Goal: Task Accomplishment & Management: Use online tool/utility

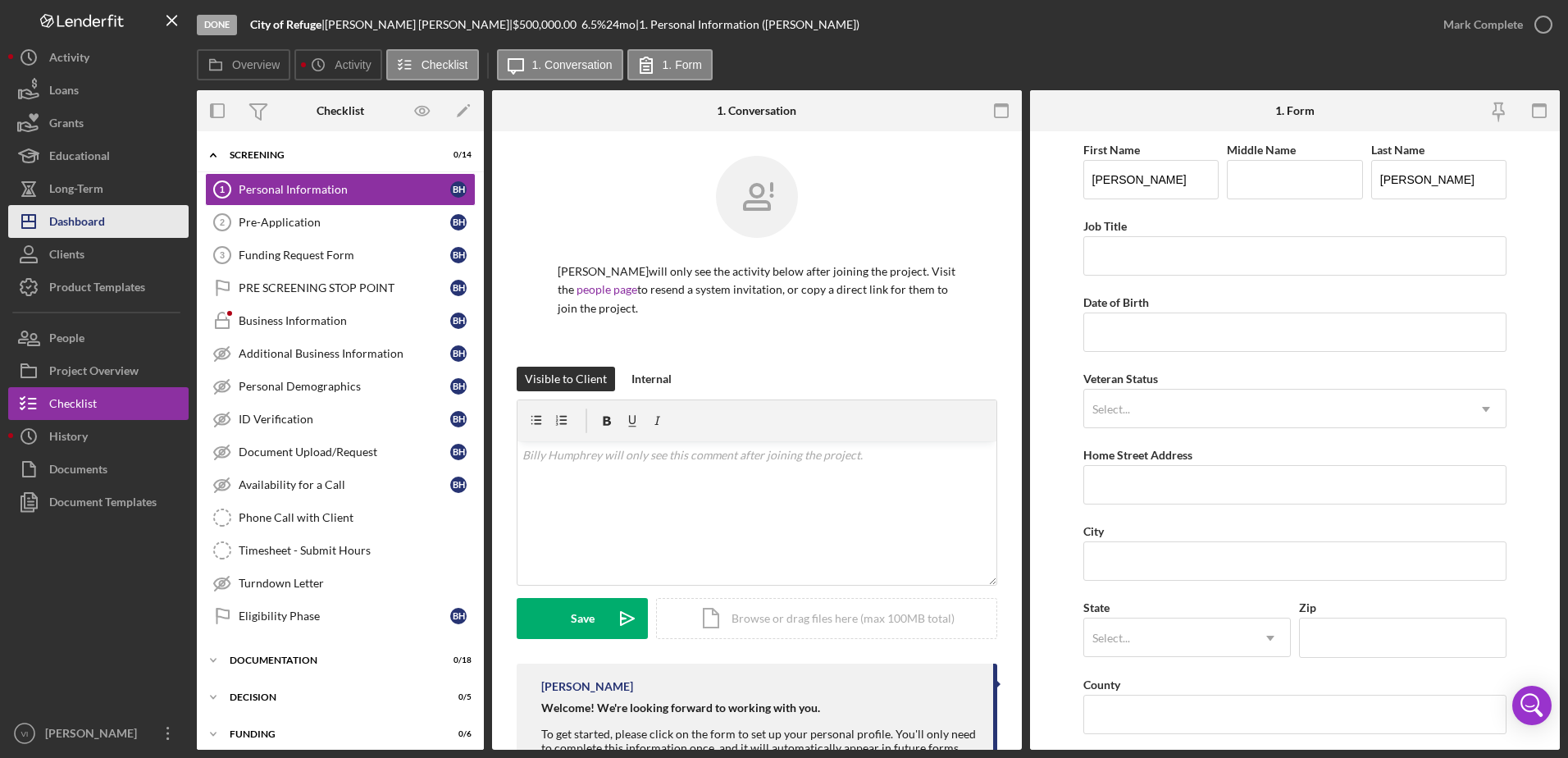
click at [106, 229] on button "Icon/Dashboard Dashboard" at bounding box center [99, 221] width 181 height 33
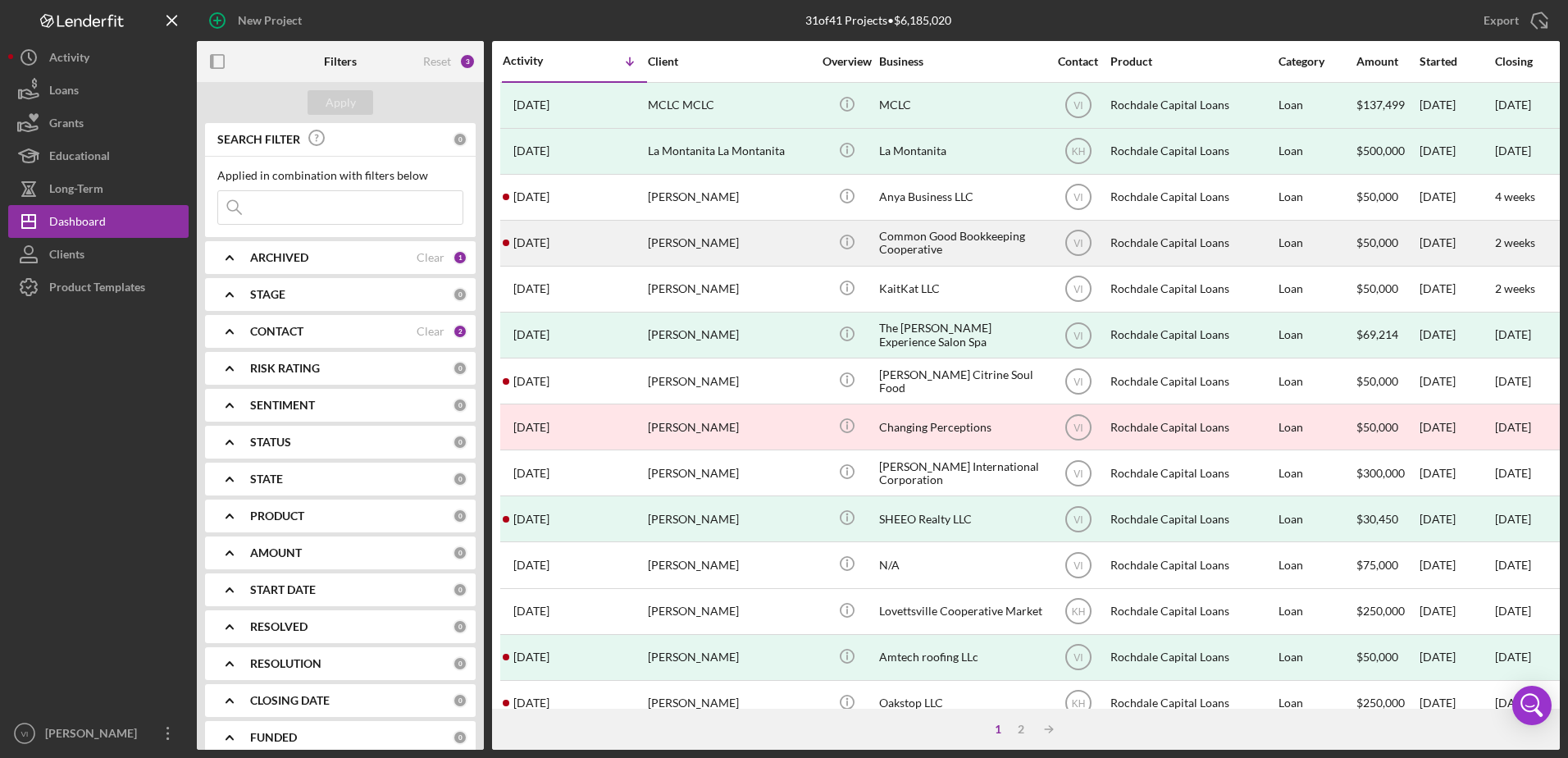
click at [951, 243] on div "Common Good Bookkeeping Cooperative" at bounding box center [961, 243] width 164 height 44
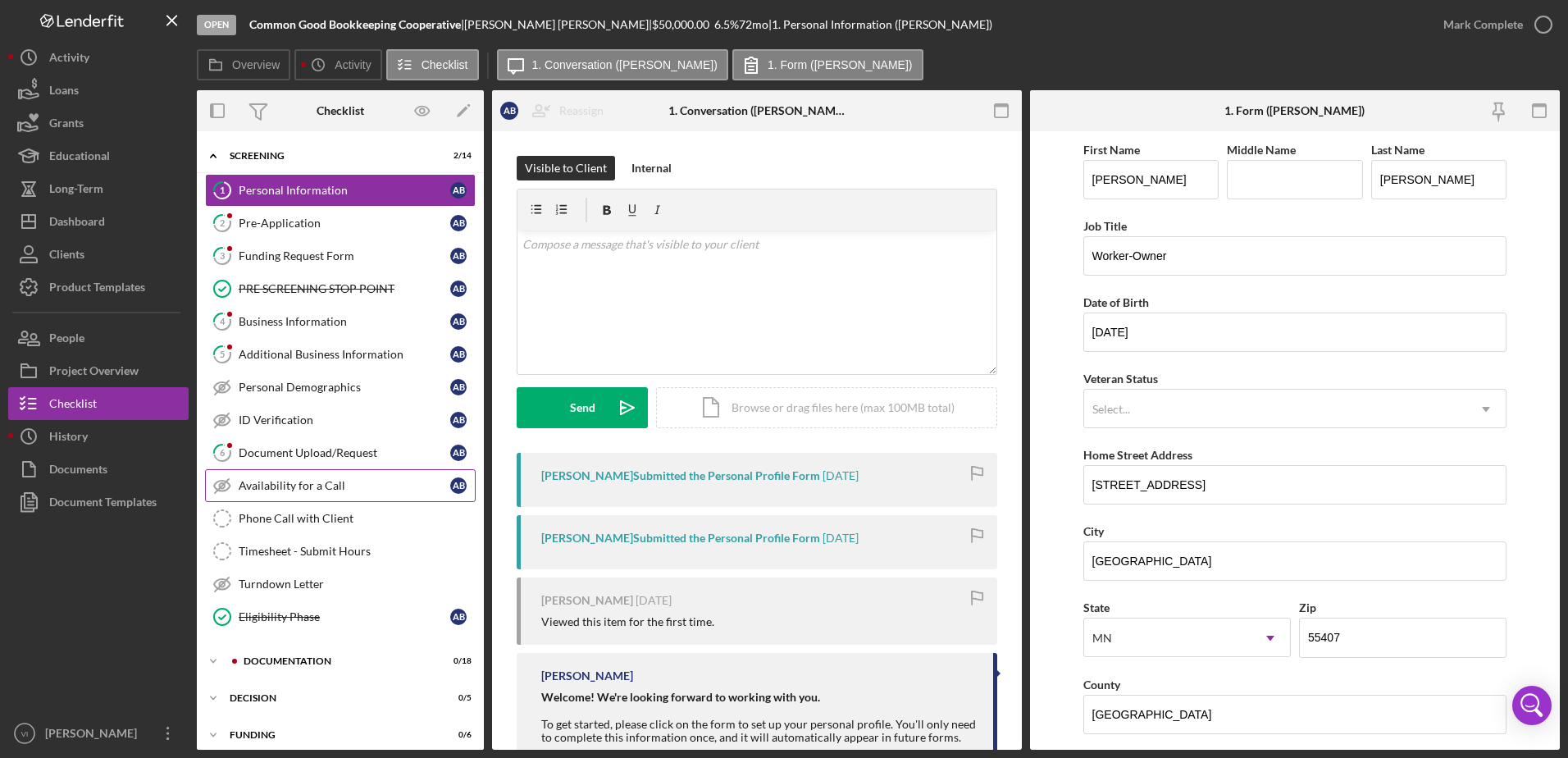
scroll to position [83, 0]
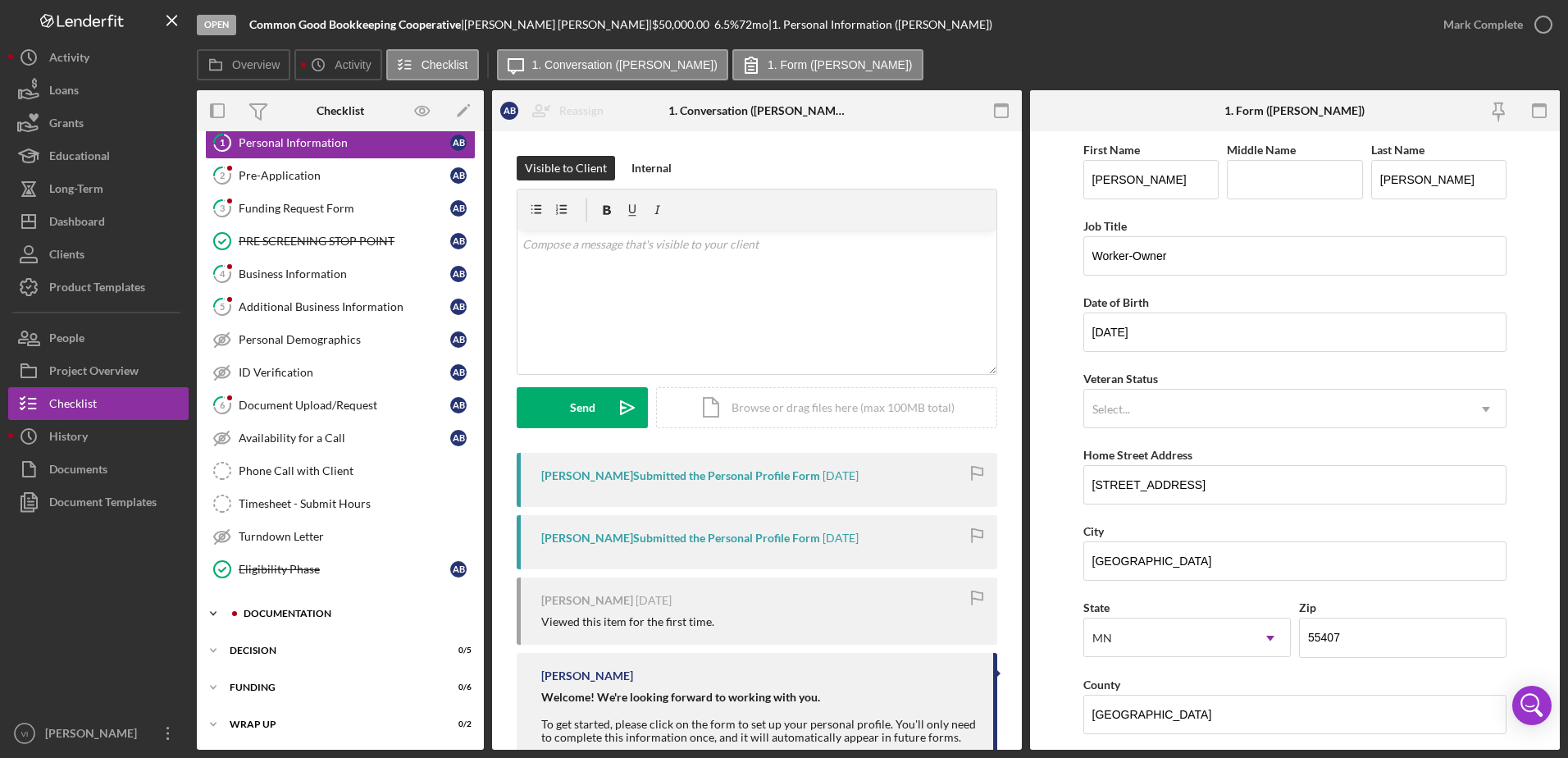
click at [322, 615] on div "Documentation" at bounding box center [353, 613] width 220 height 10
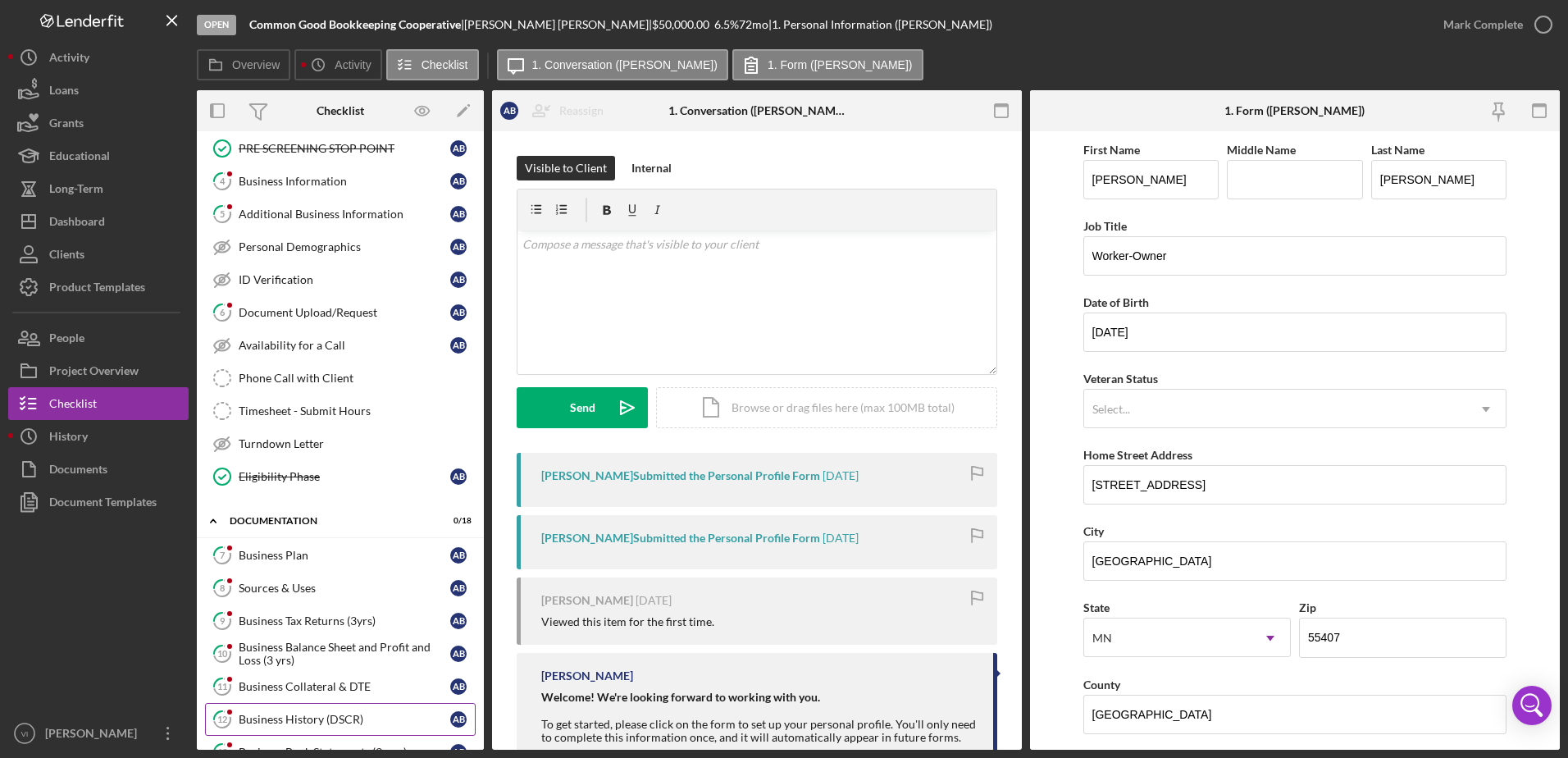
scroll to position [329, 0]
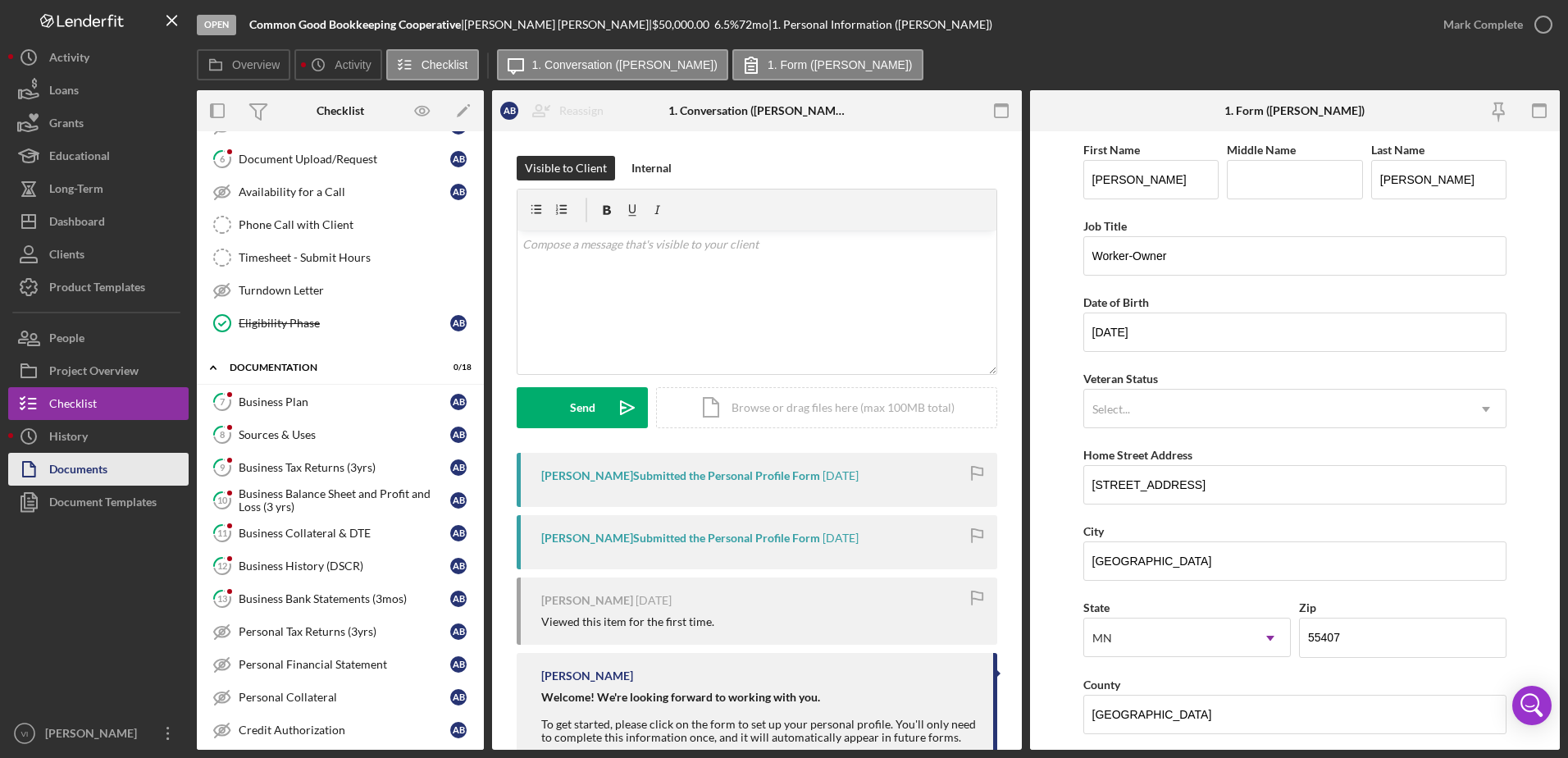
click at [135, 464] on button "Documents" at bounding box center [99, 469] width 181 height 33
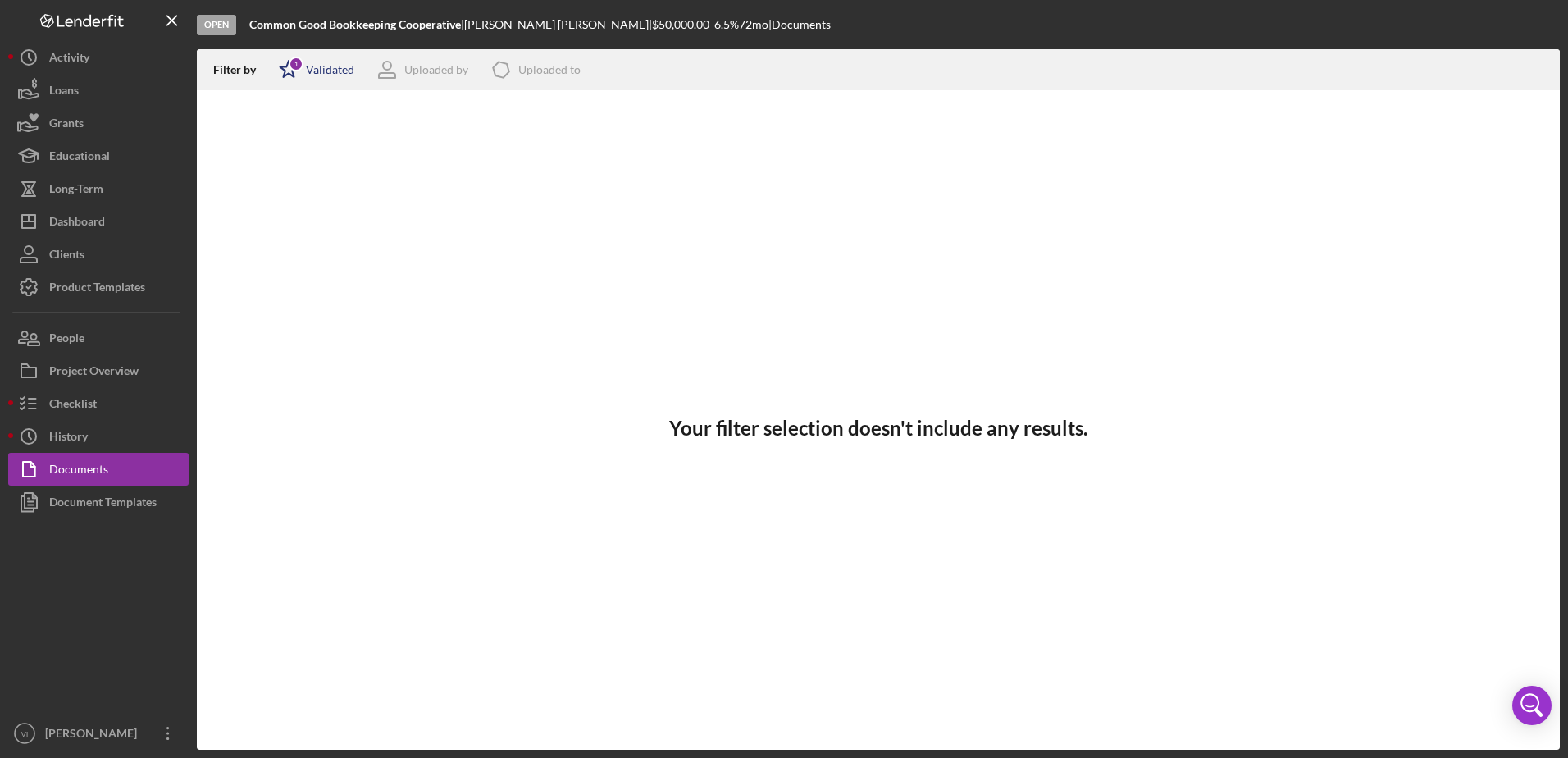
click at [323, 68] on div "Validated" at bounding box center [331, 69] width 49 height 13
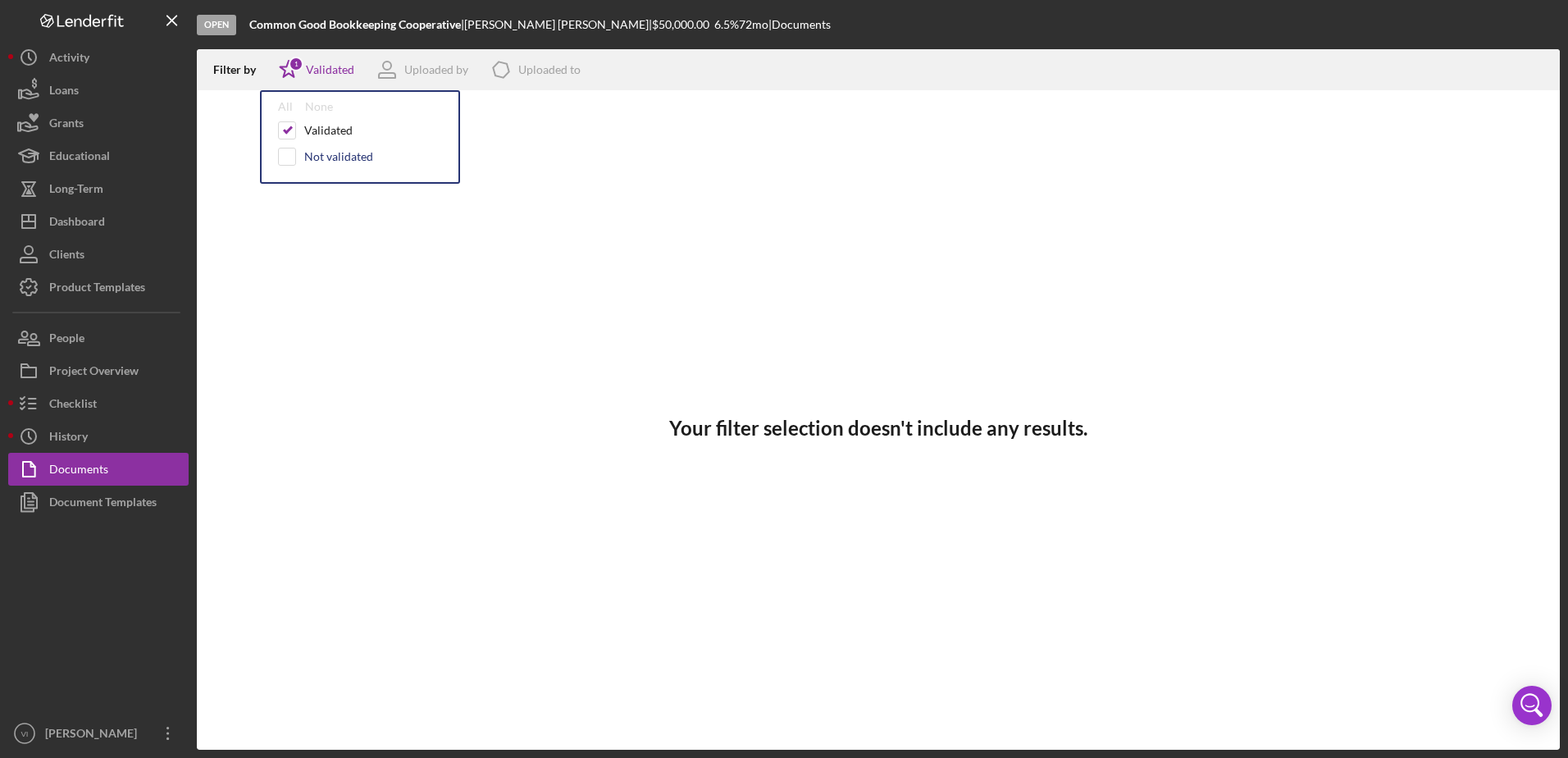
click at [329, 161] on div "Not validated" at bounding box center [339, 156] width 69 height 13
checkbox input "true"
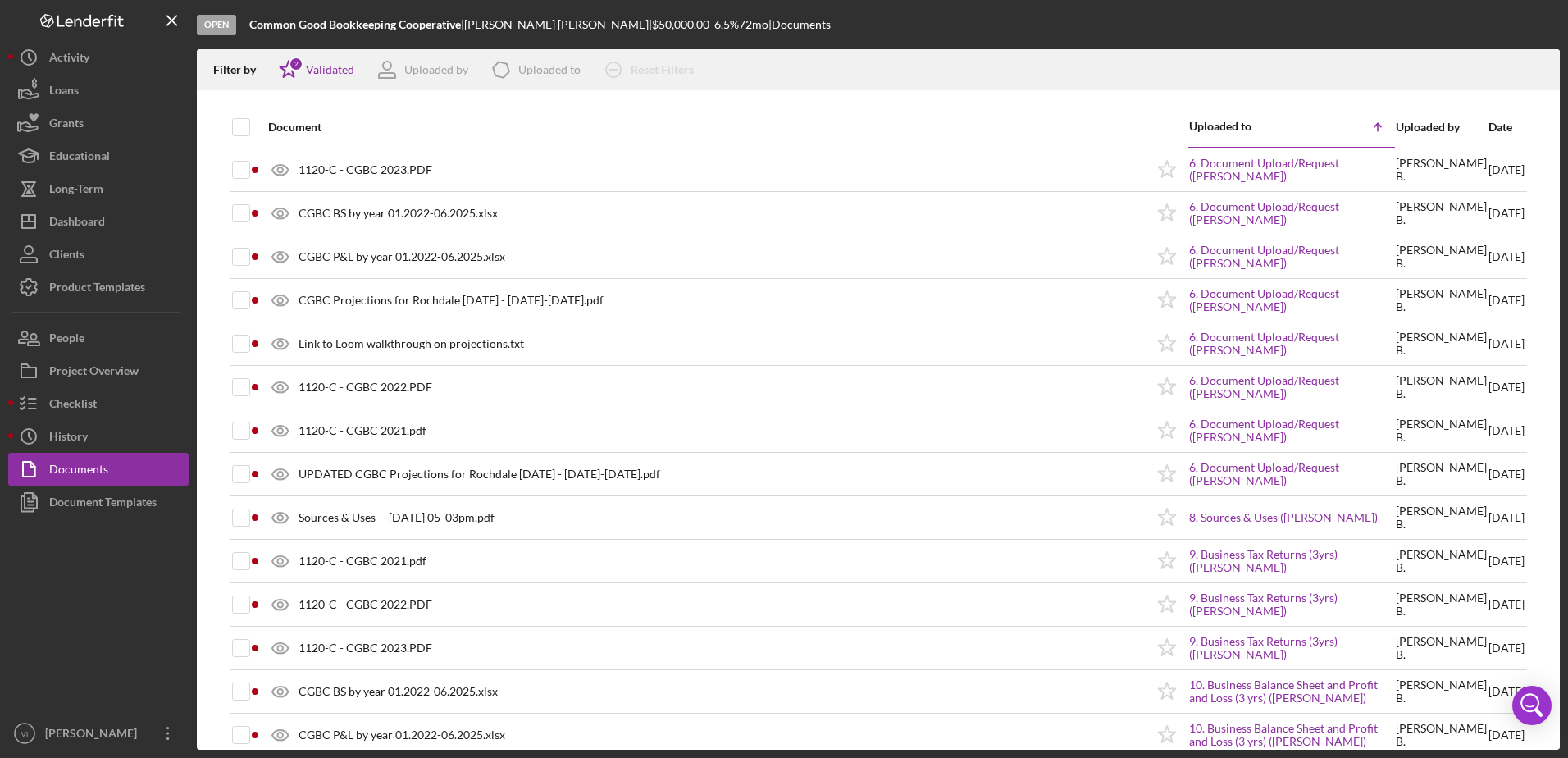
click at [654, 103] on div at bounding box center [878, 99] width 1363 height 17
click at [241, 121] on input "checkbox" at bounding box center [241, 127] width 17 height 17
checkbox input "true"
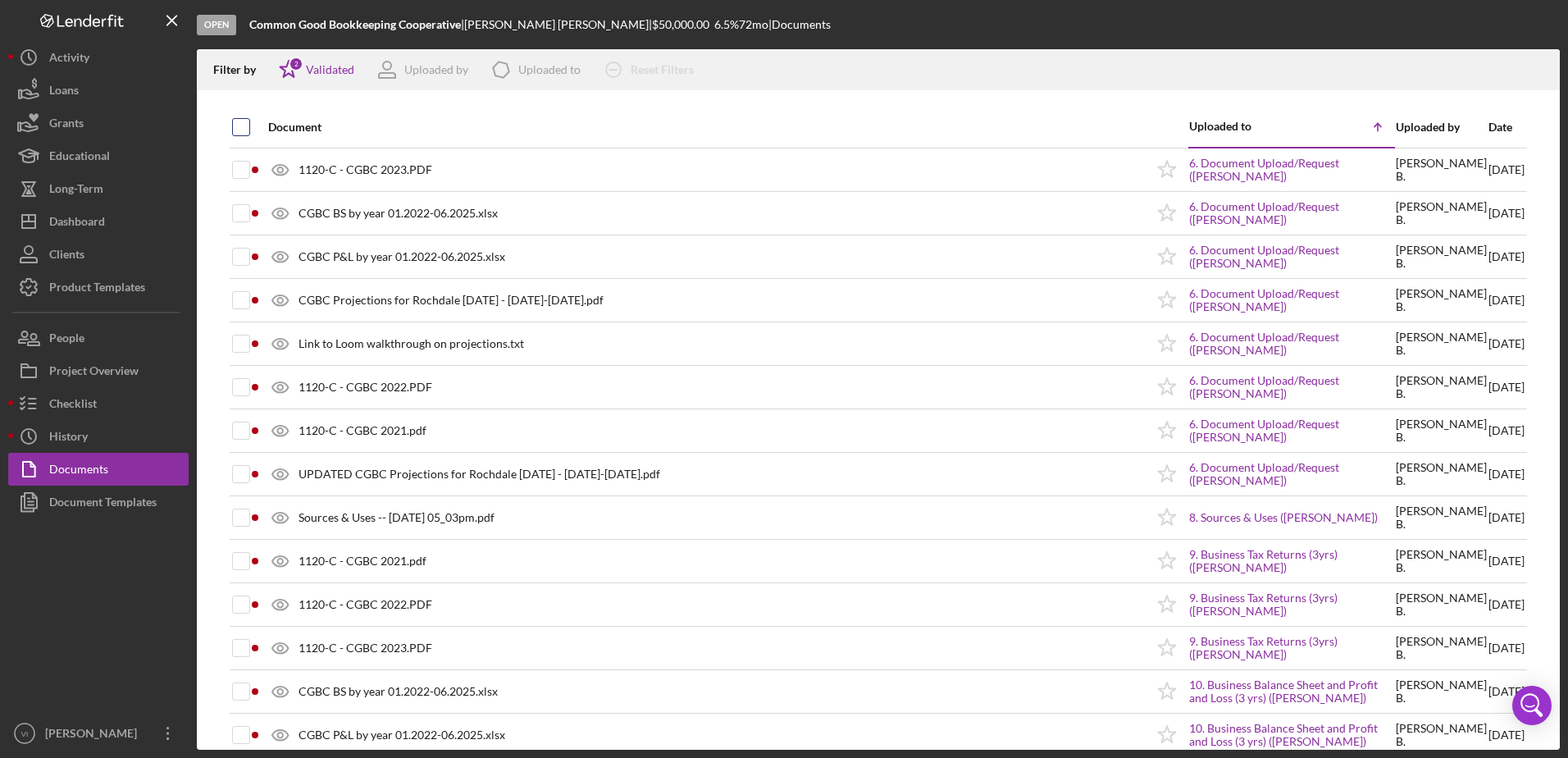
checkbox input "true"
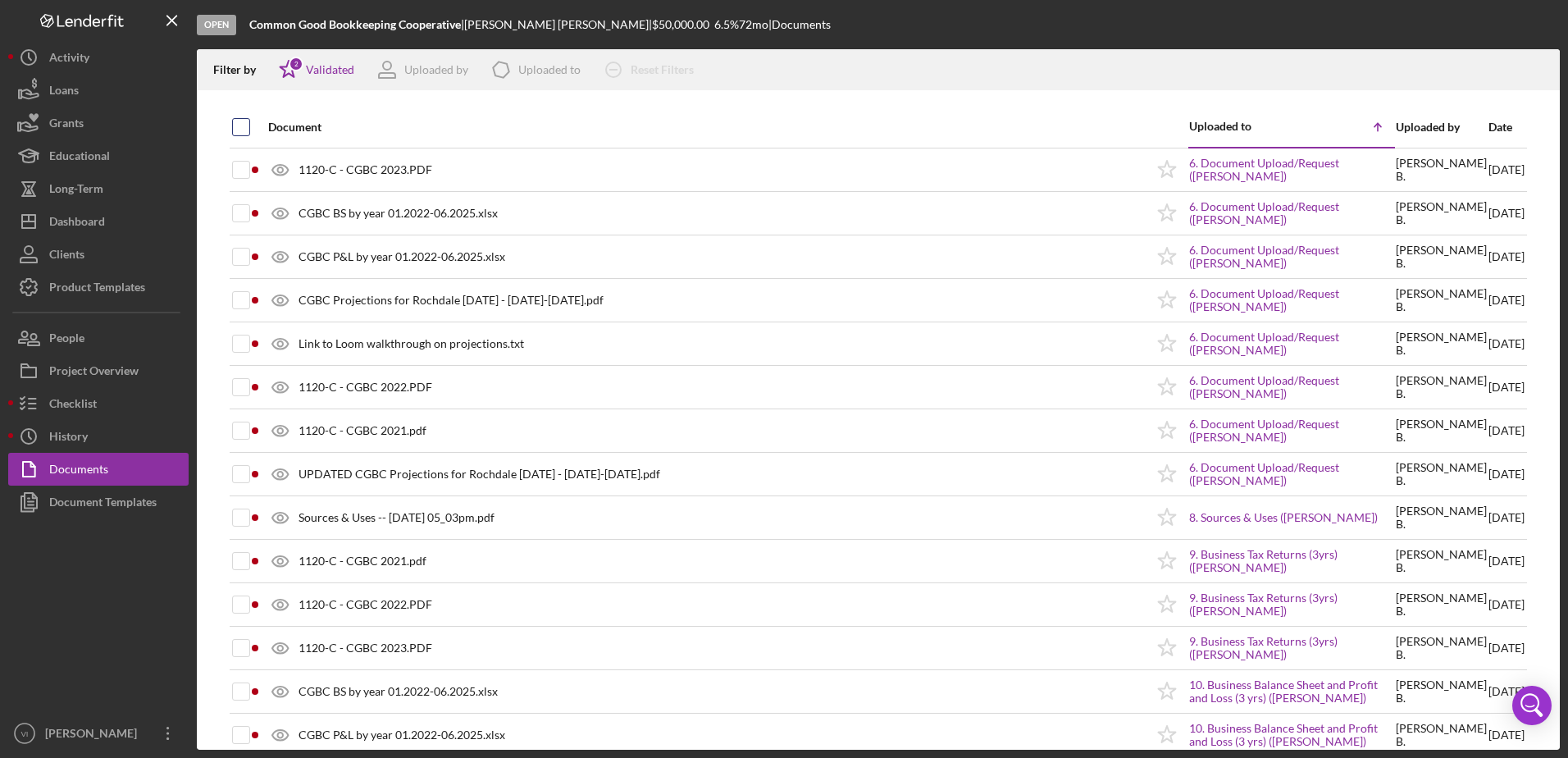
checkbox input "true"
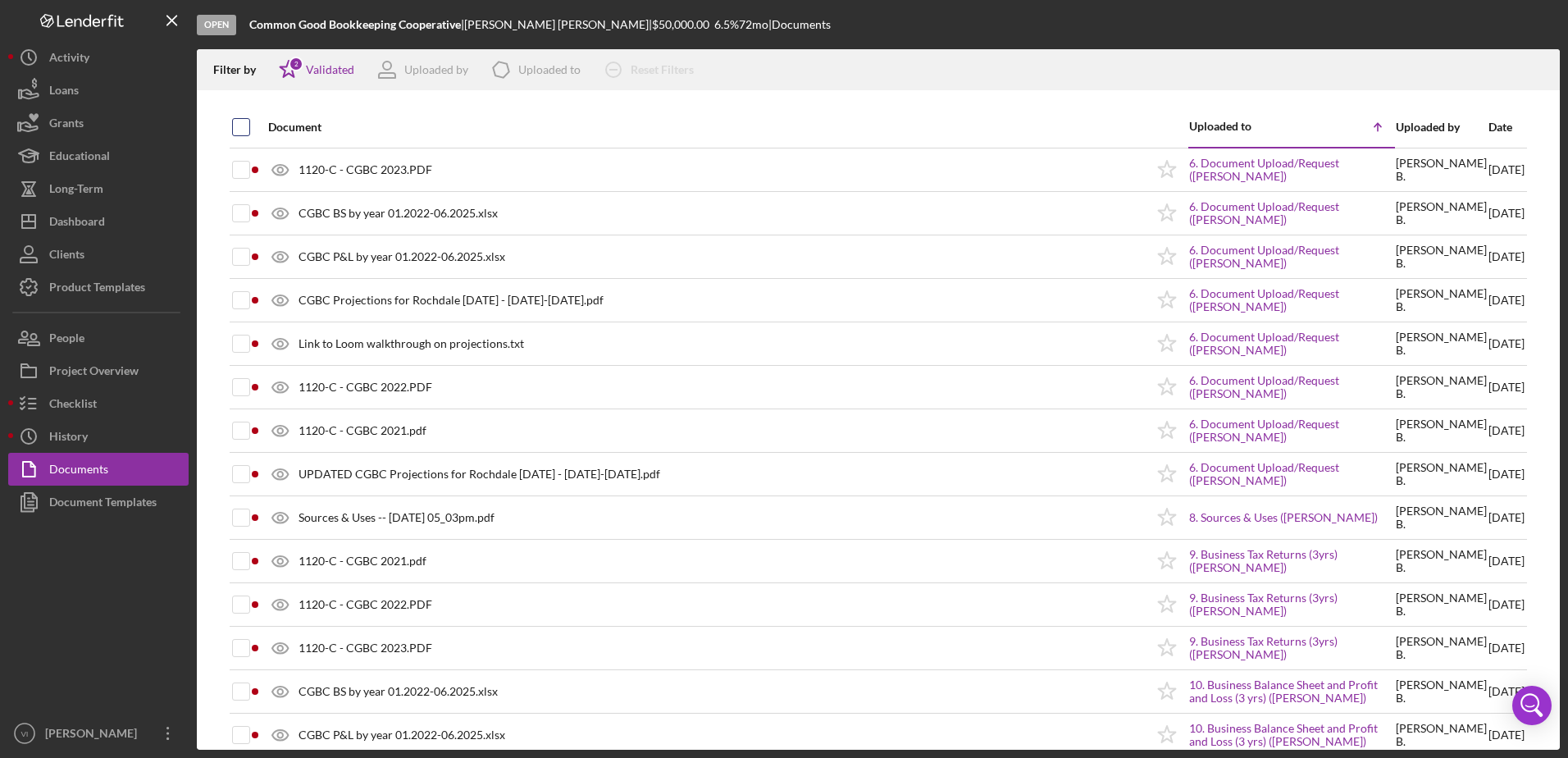
checkbox input "true"
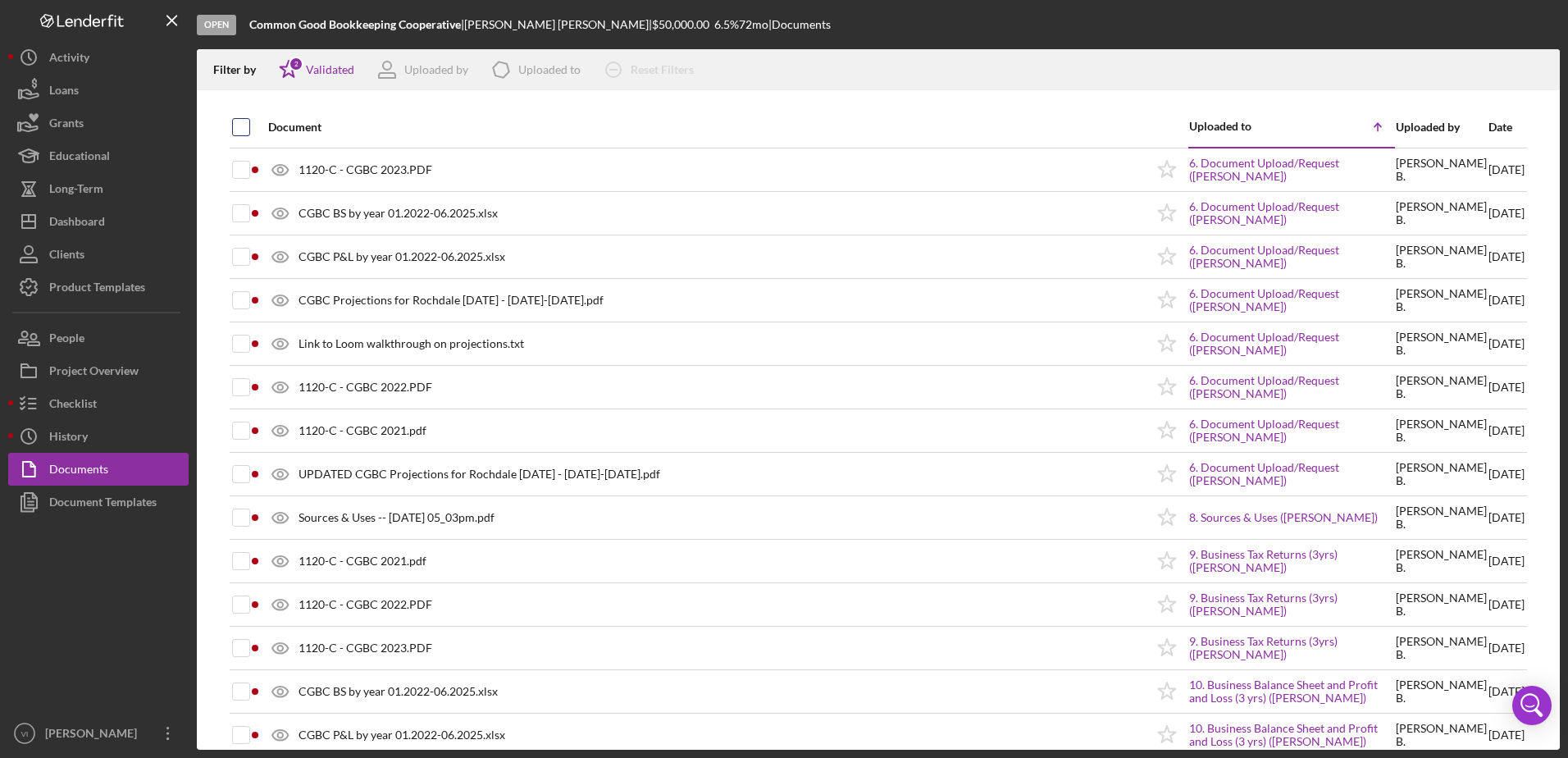
checkbox input "true"
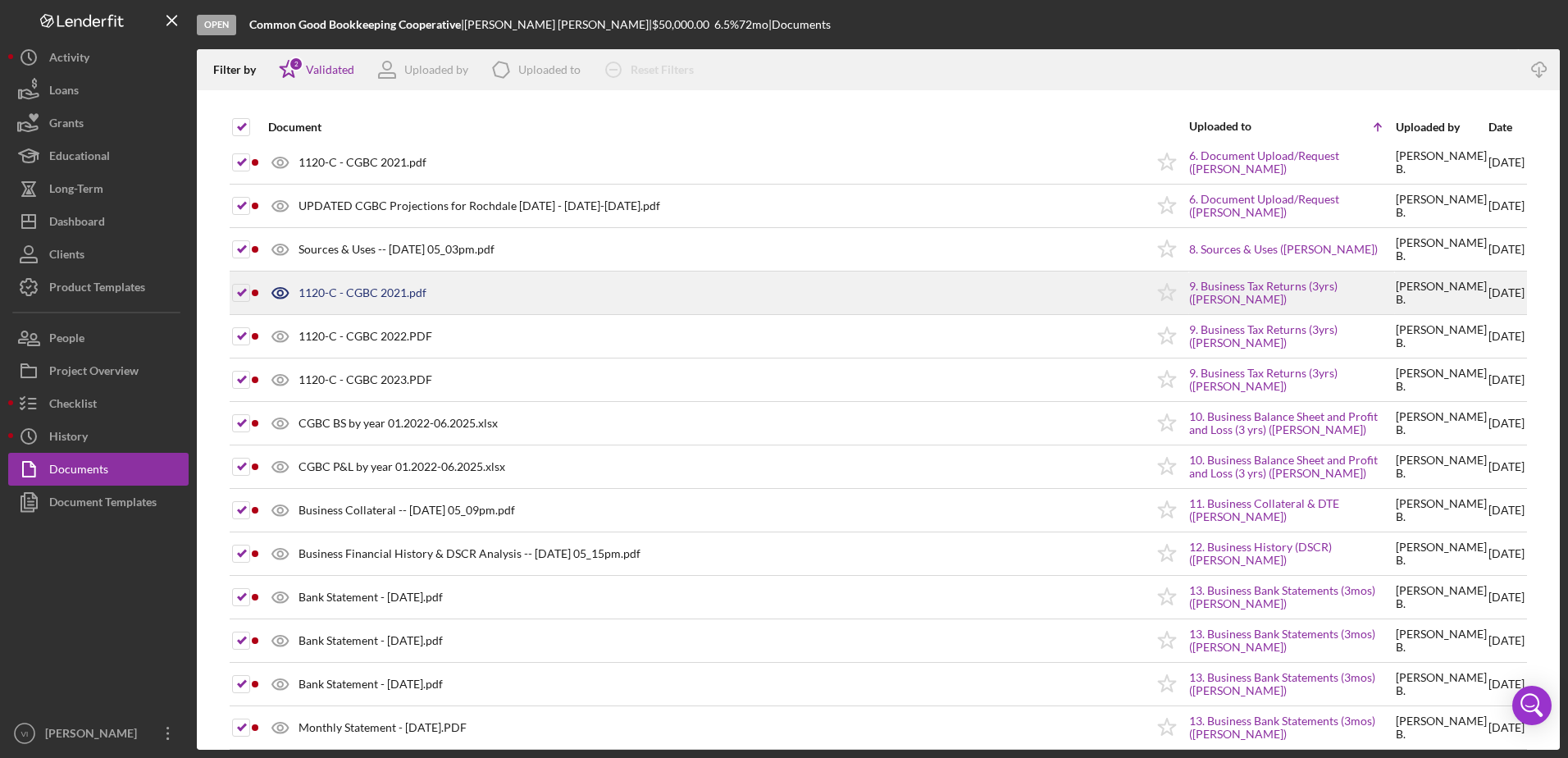
scroll to position [328, 0]
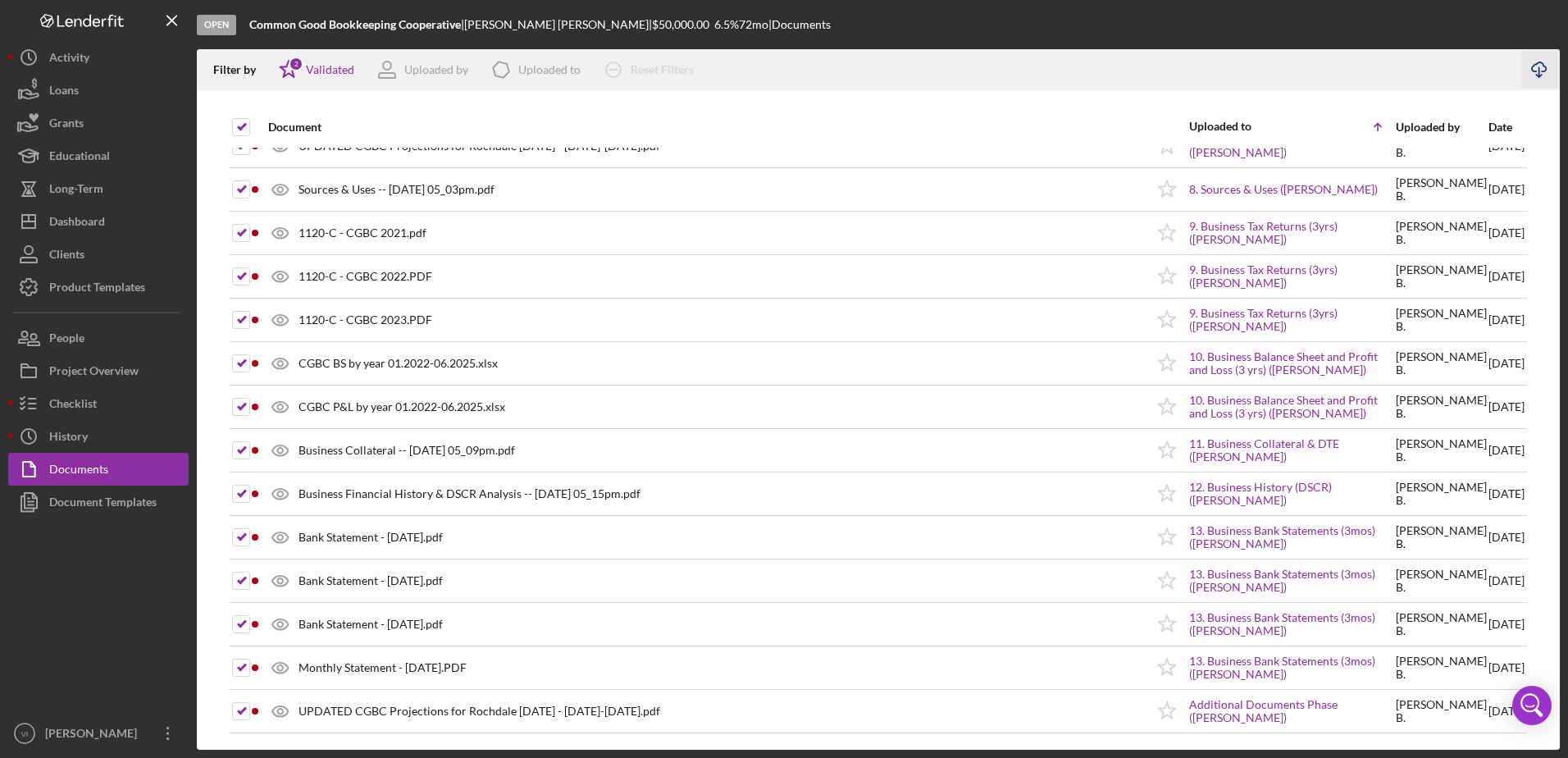
click at [1540, 63] on icon "Icon/Download" at bounding box center [1540, 70] width 37 height 37
click at [117, 87] on button "Loans" at bounding box center [99, 90] width 181 height 33
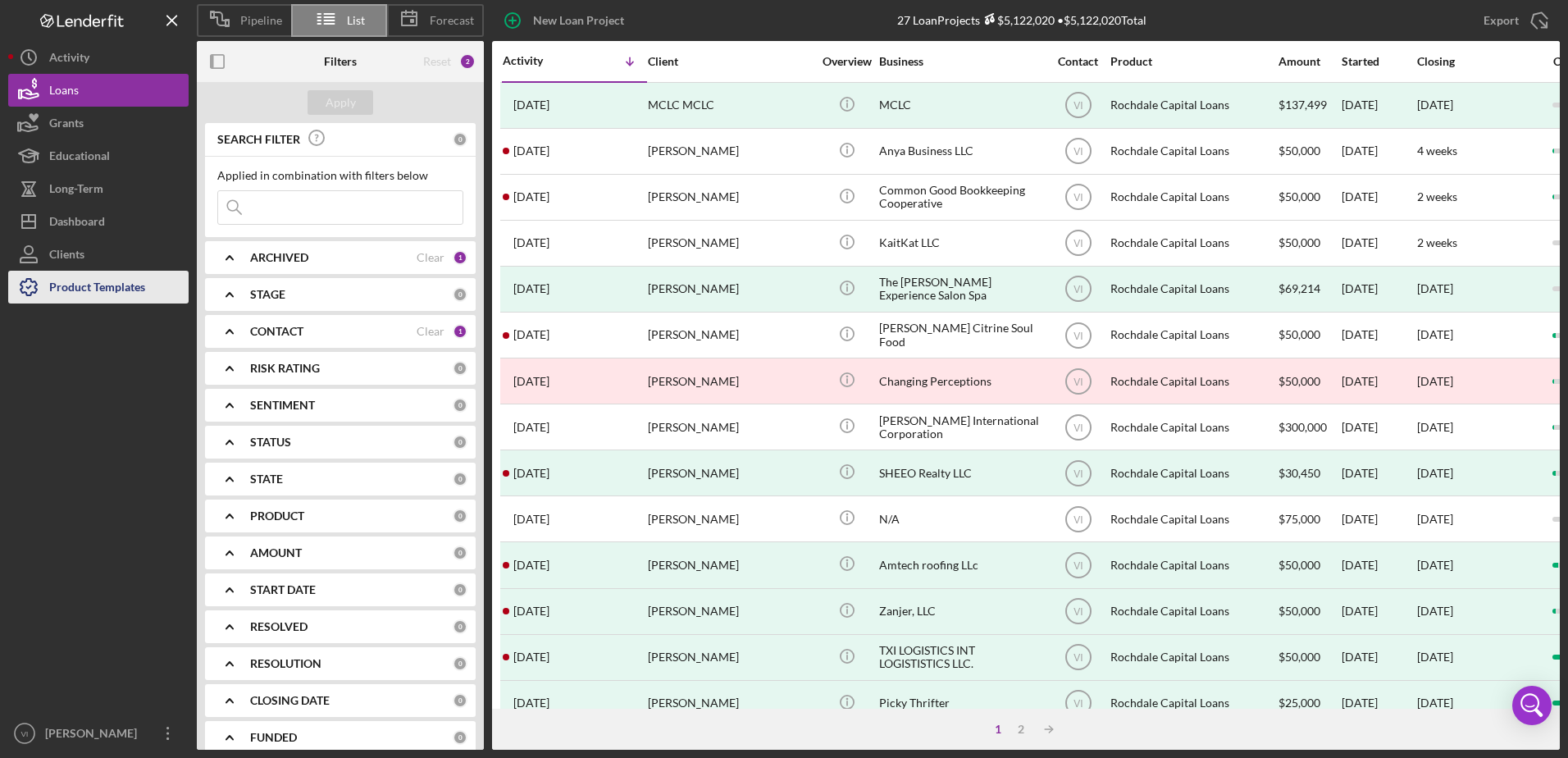
click at [135, 281] on div "Product Templates" at bounding box center [97, 289] width 96 height 37
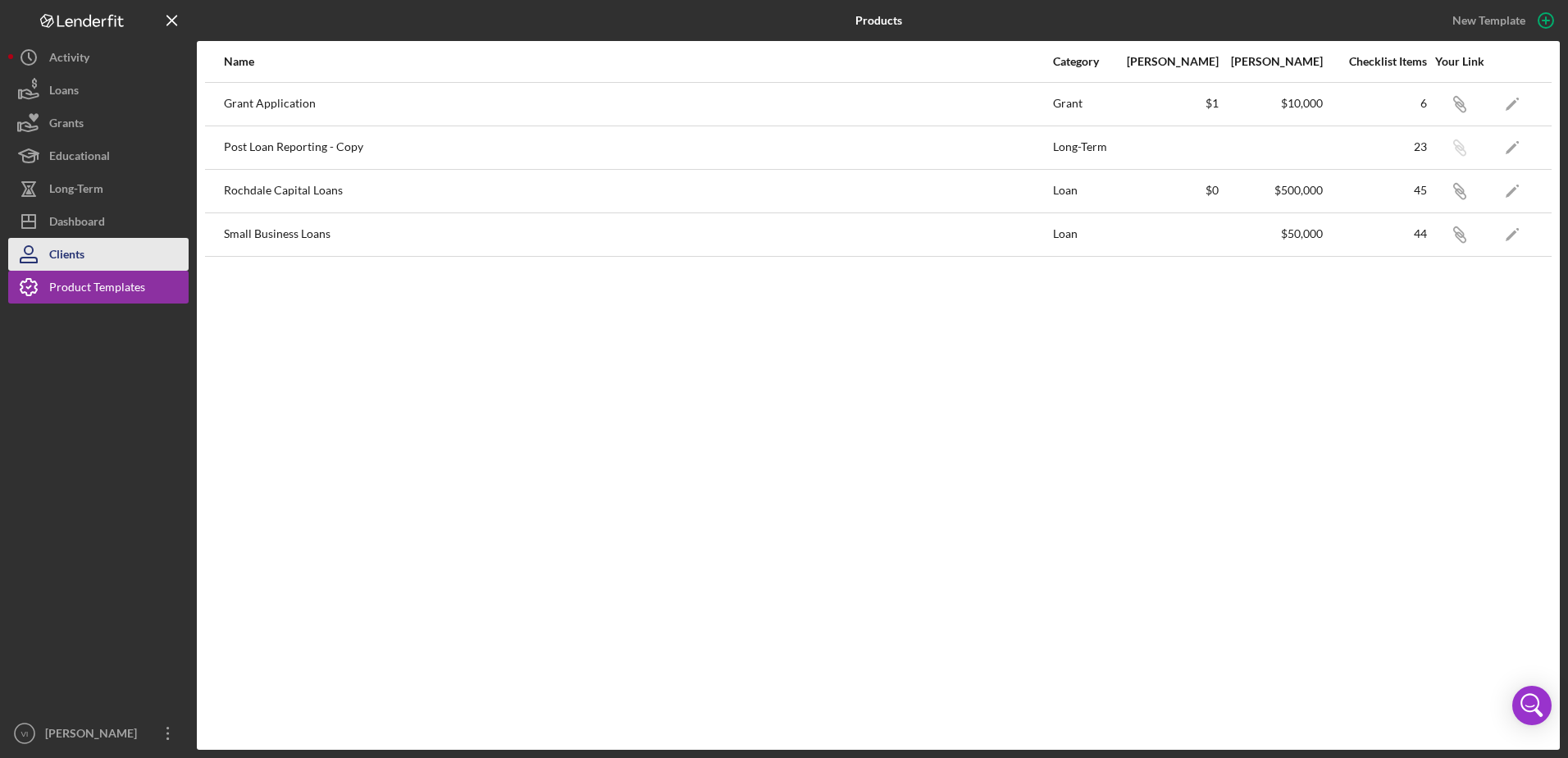
click at [100, 262] on button "Clients" at bounding box center [99, 254] width 181 height 33
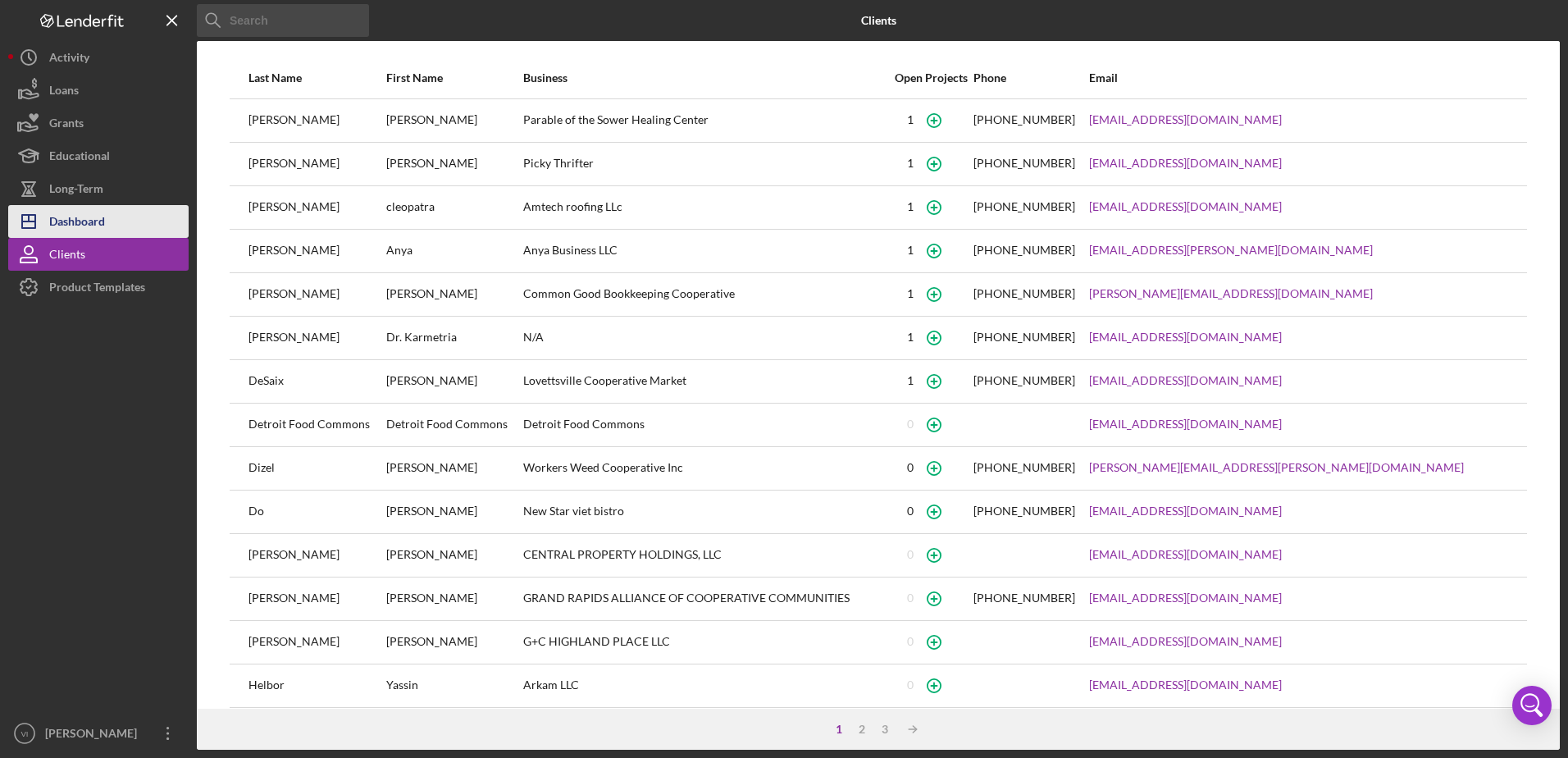
click at [103, 237] on div "Dashboard" at bounding box center [77, 223] width 56 height 37
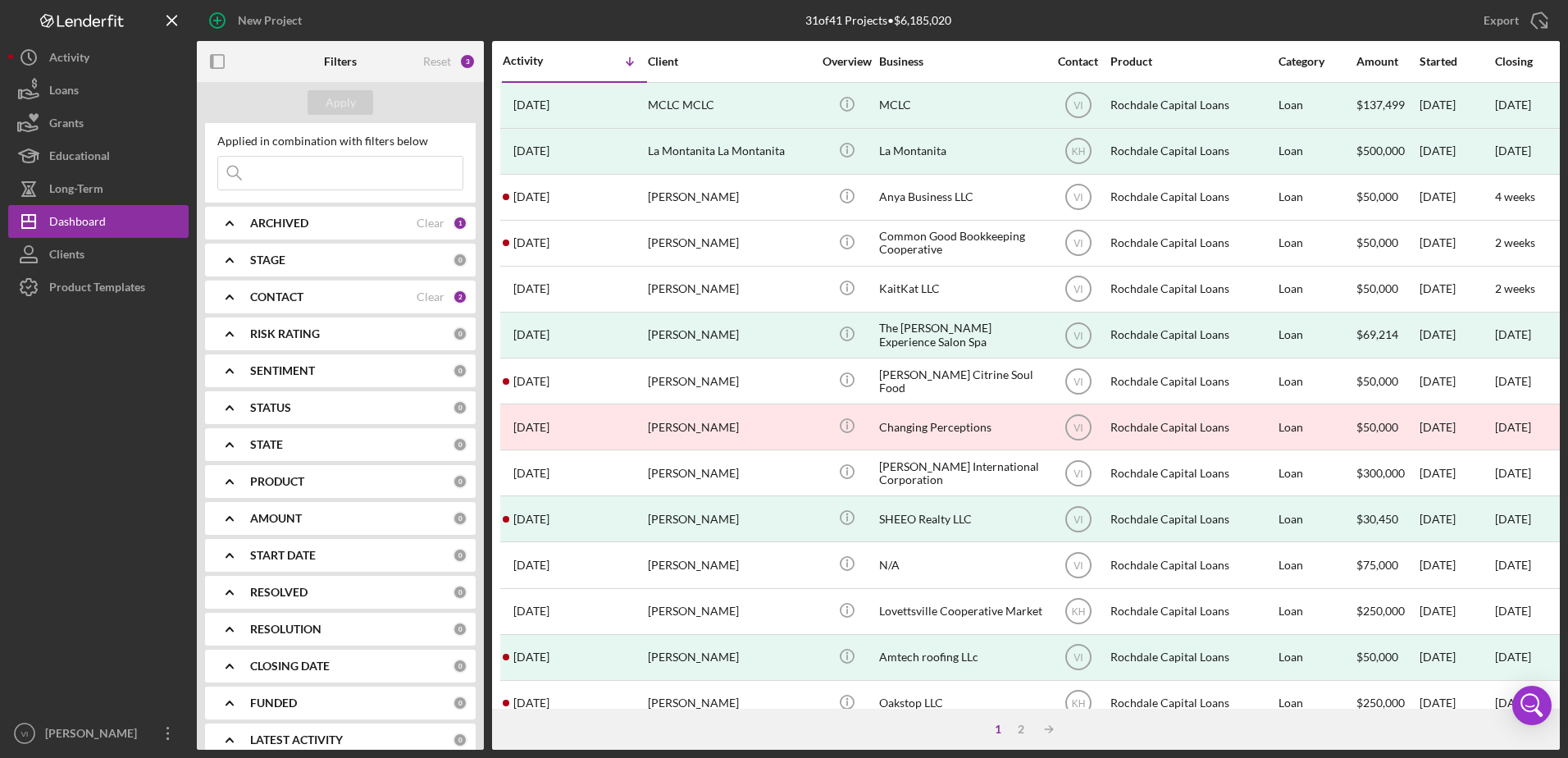
scroll to position [54, 0]
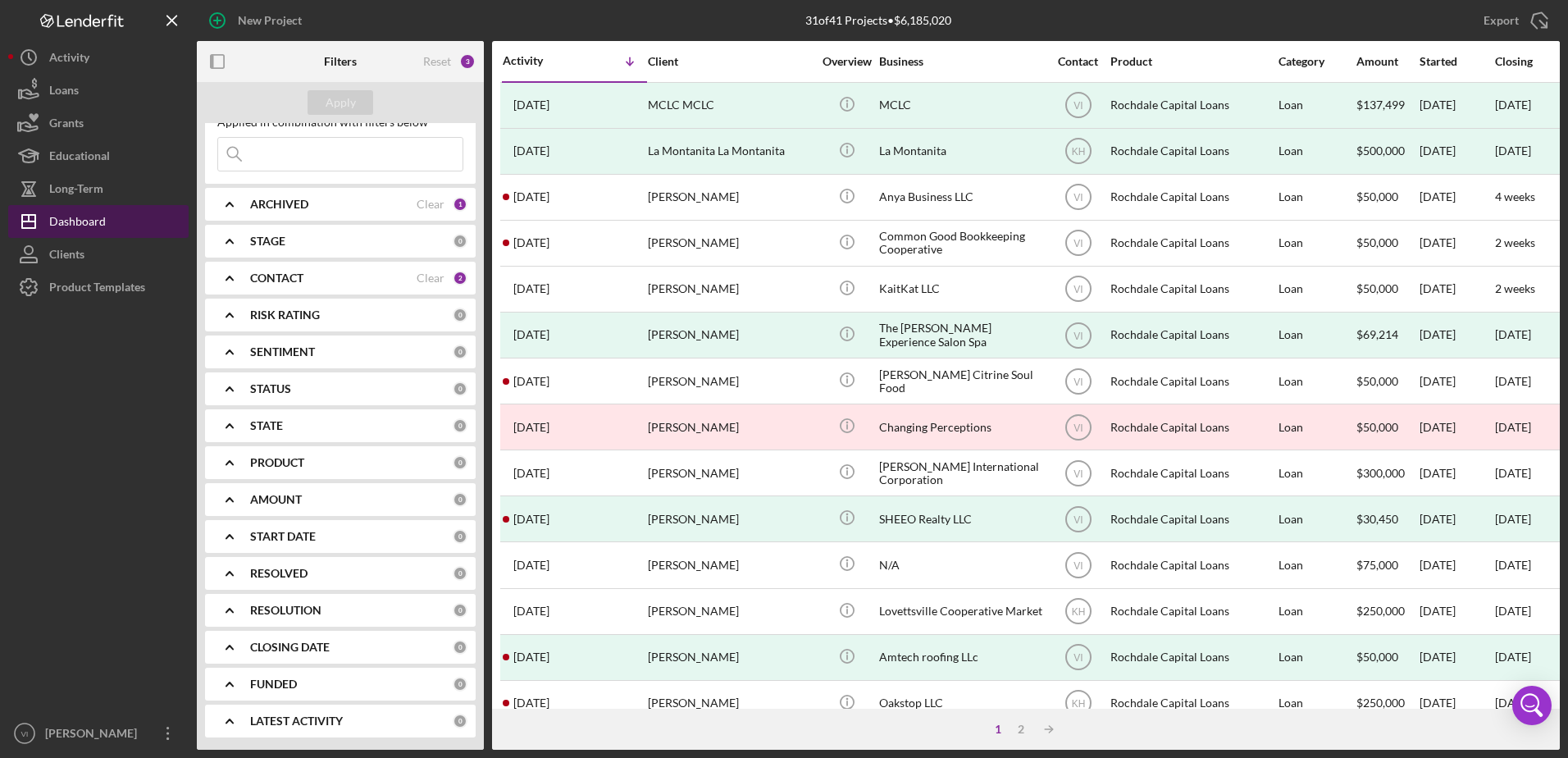
click at [84, 222] on div "Dashboard" at bounding box center [78, 223] width 57 height 37
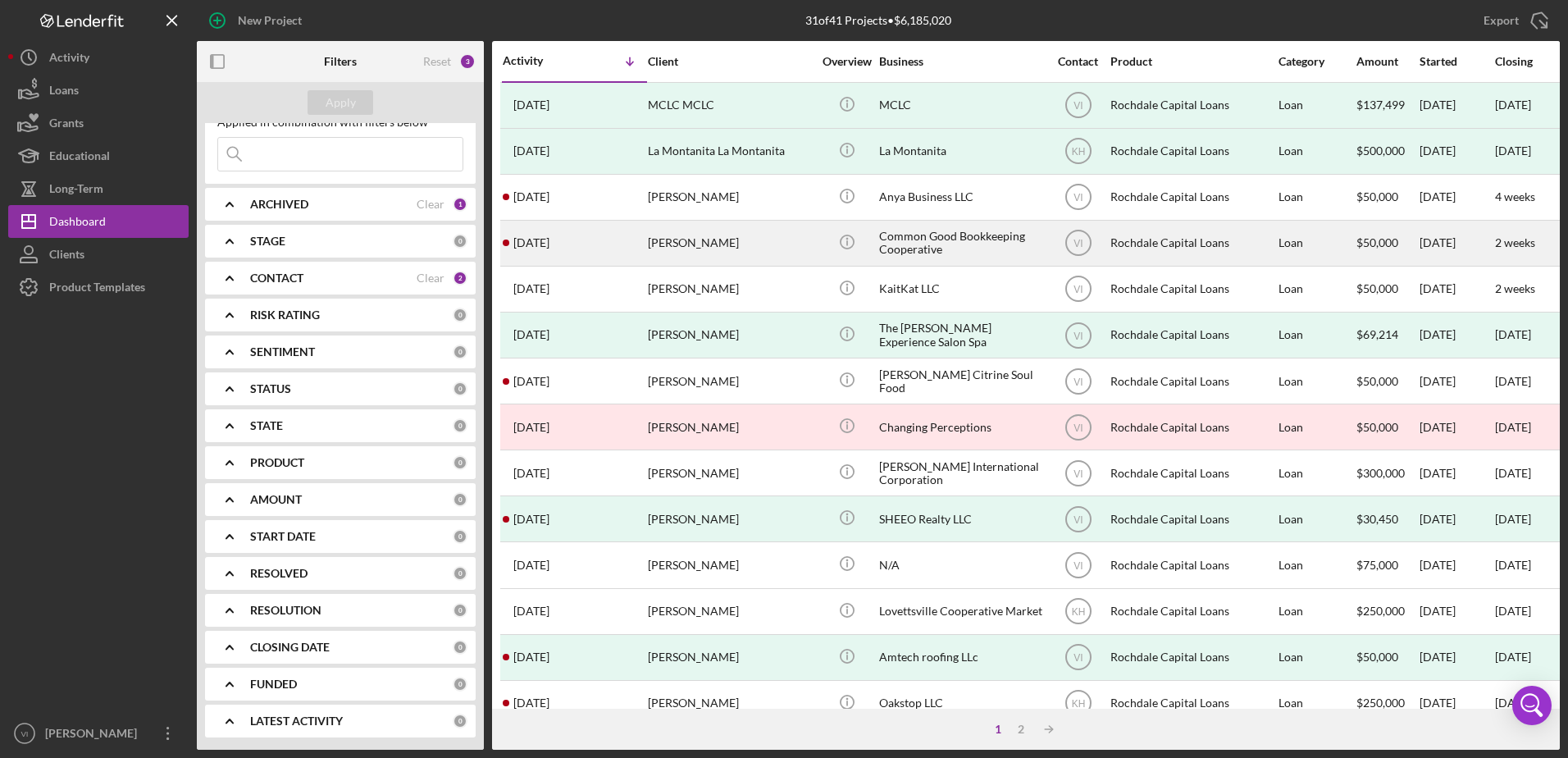
click at [751, 238] on div "[PERSON_NAME]" at bounding box center [730, 243] width 164 height 44
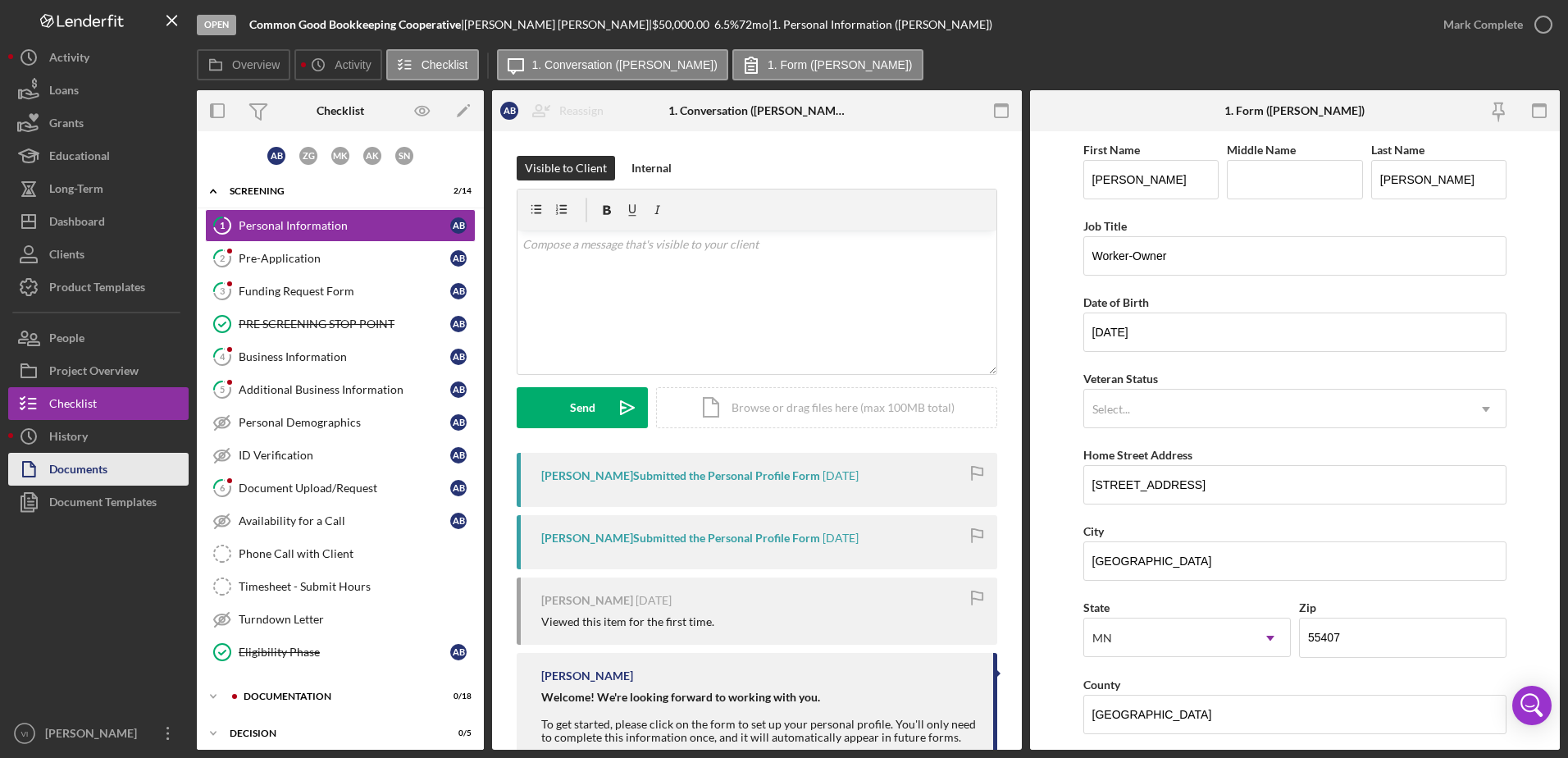
click at [89, 464] on div "Documents" at bounding box center [79, 471] width 59 height 37
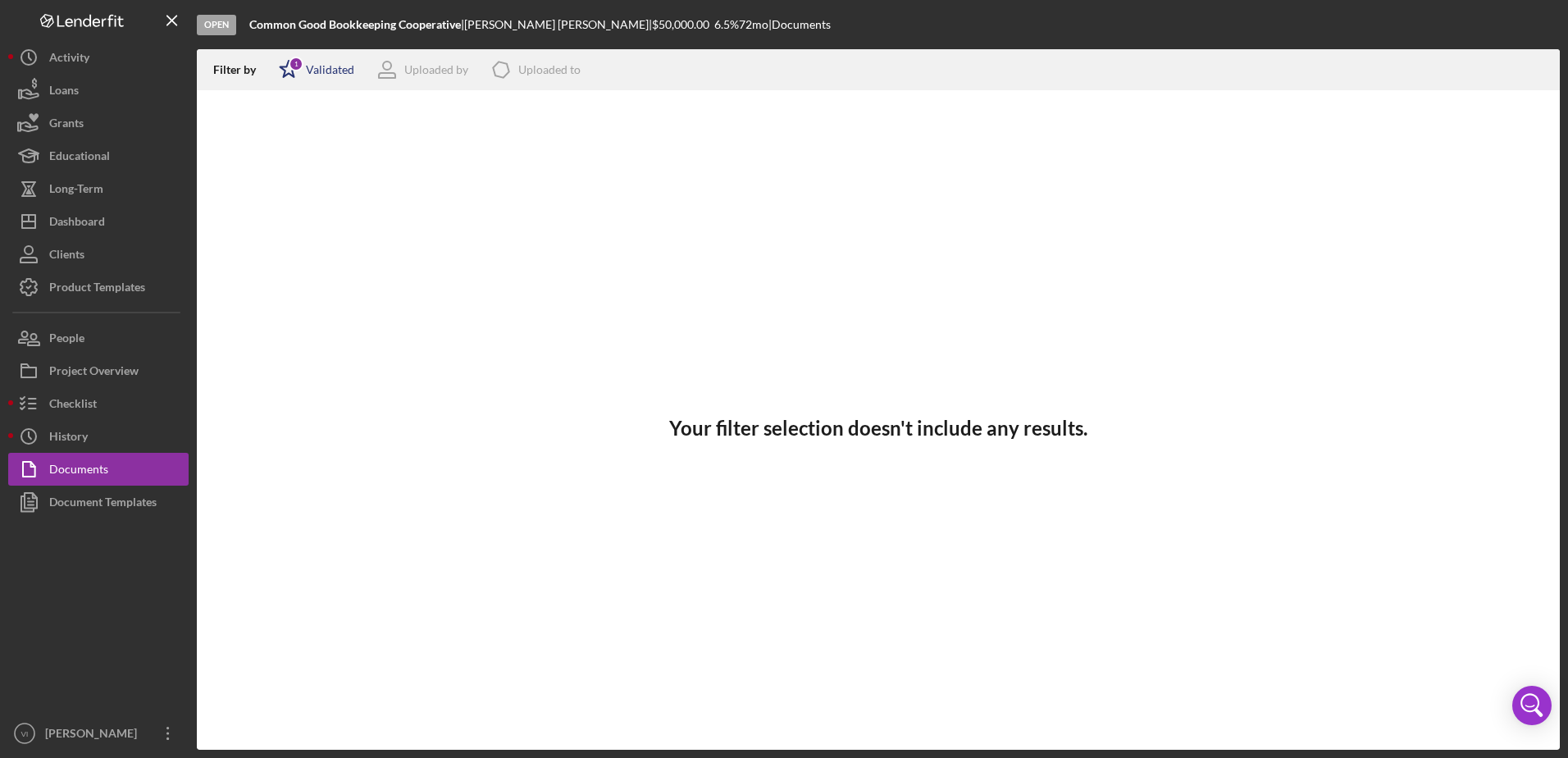
click at [333, 66] on div "Validated" at bounding box center [331, 69] width 49 height 13
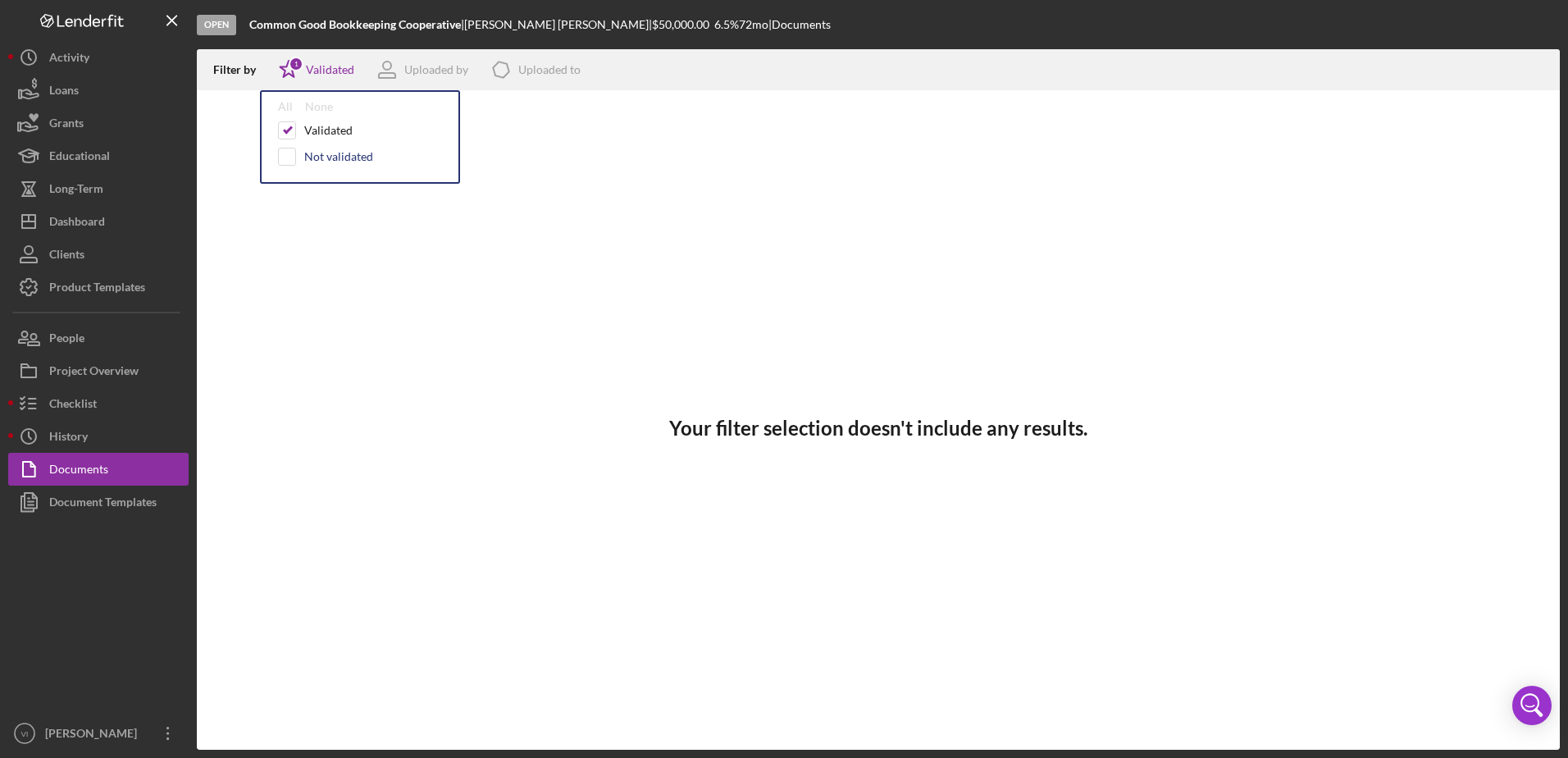
click at [335, 148] on div "Not validated" at bounding box center [360, 156] width 164 height 18
click at [333, 160] on div "Not validated" at bounding box center [339, 156] width 69 height 13
checkbox input "true"
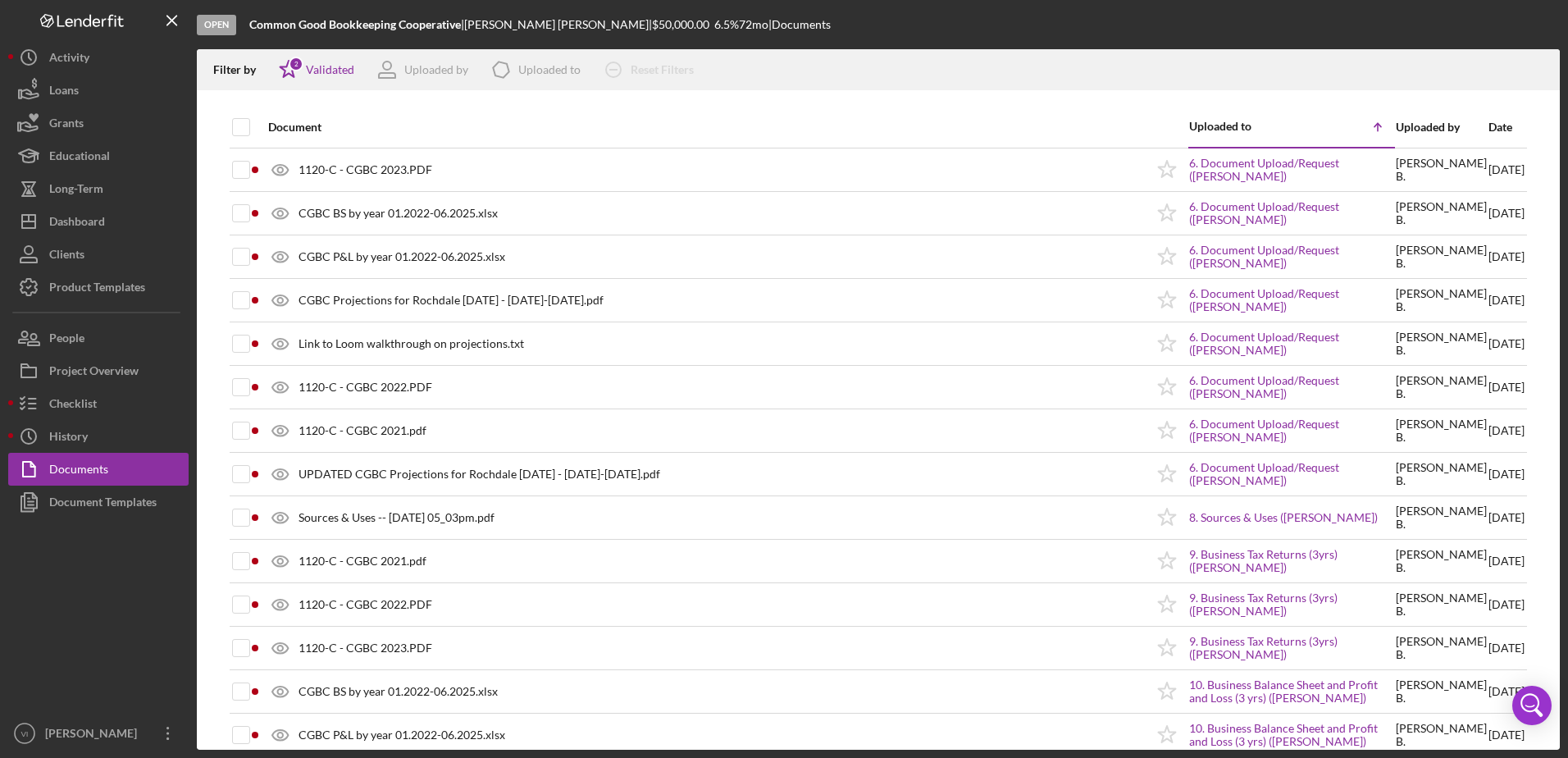
click at [817, 79] on div "Filter by Icon/Star 2 Validated Uploaded by Icon/Product Uploaded to Icon/Clear…" at bounding box center [878, 69] width 1363 height 41
click at [121, 377] on div "Project Overview" at bounding box center [94, 372] width 90 height 37
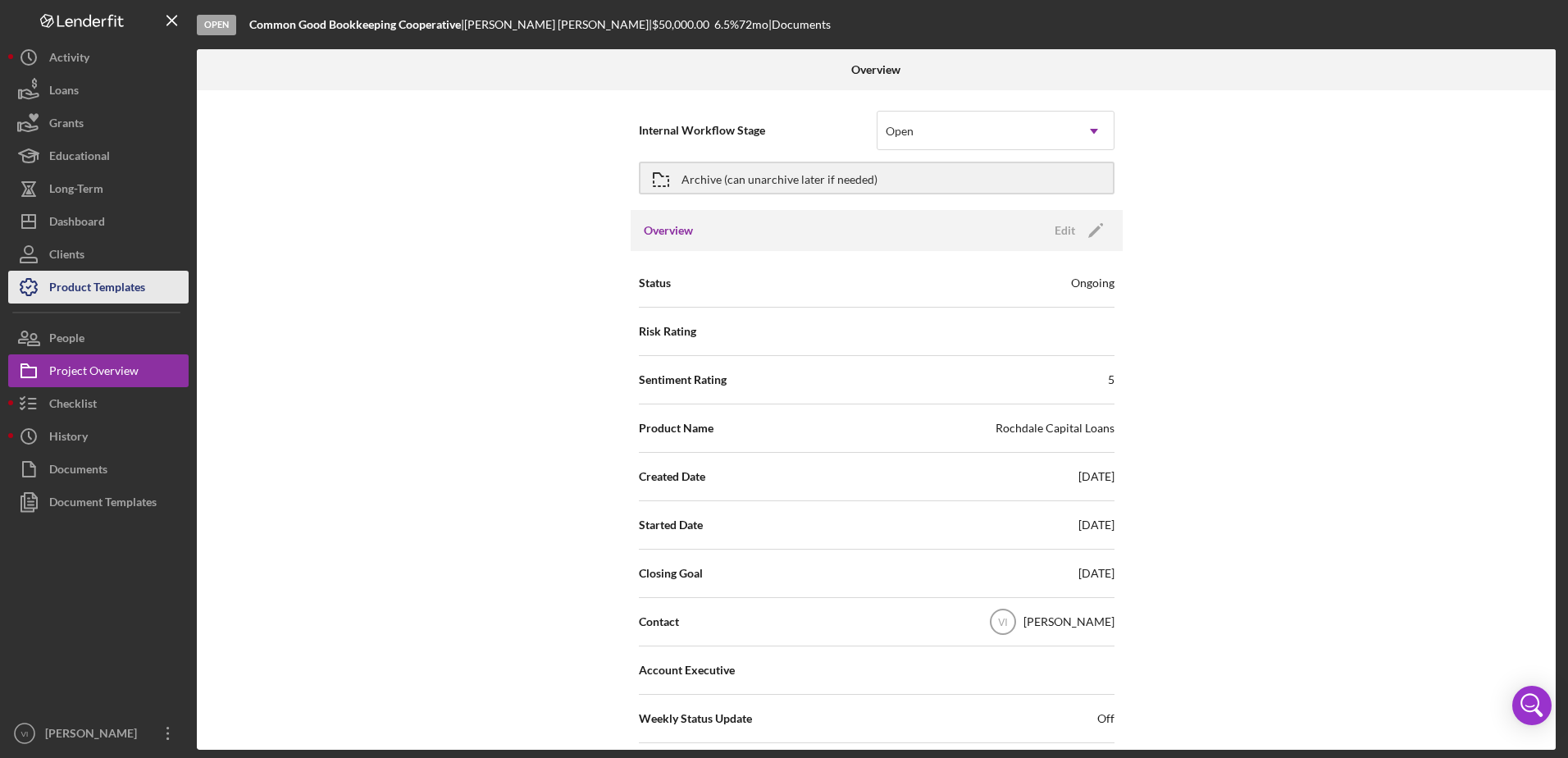
click at [100, 285] on div "Product Templates" at bounding box center [97, 289] width 96 height 37
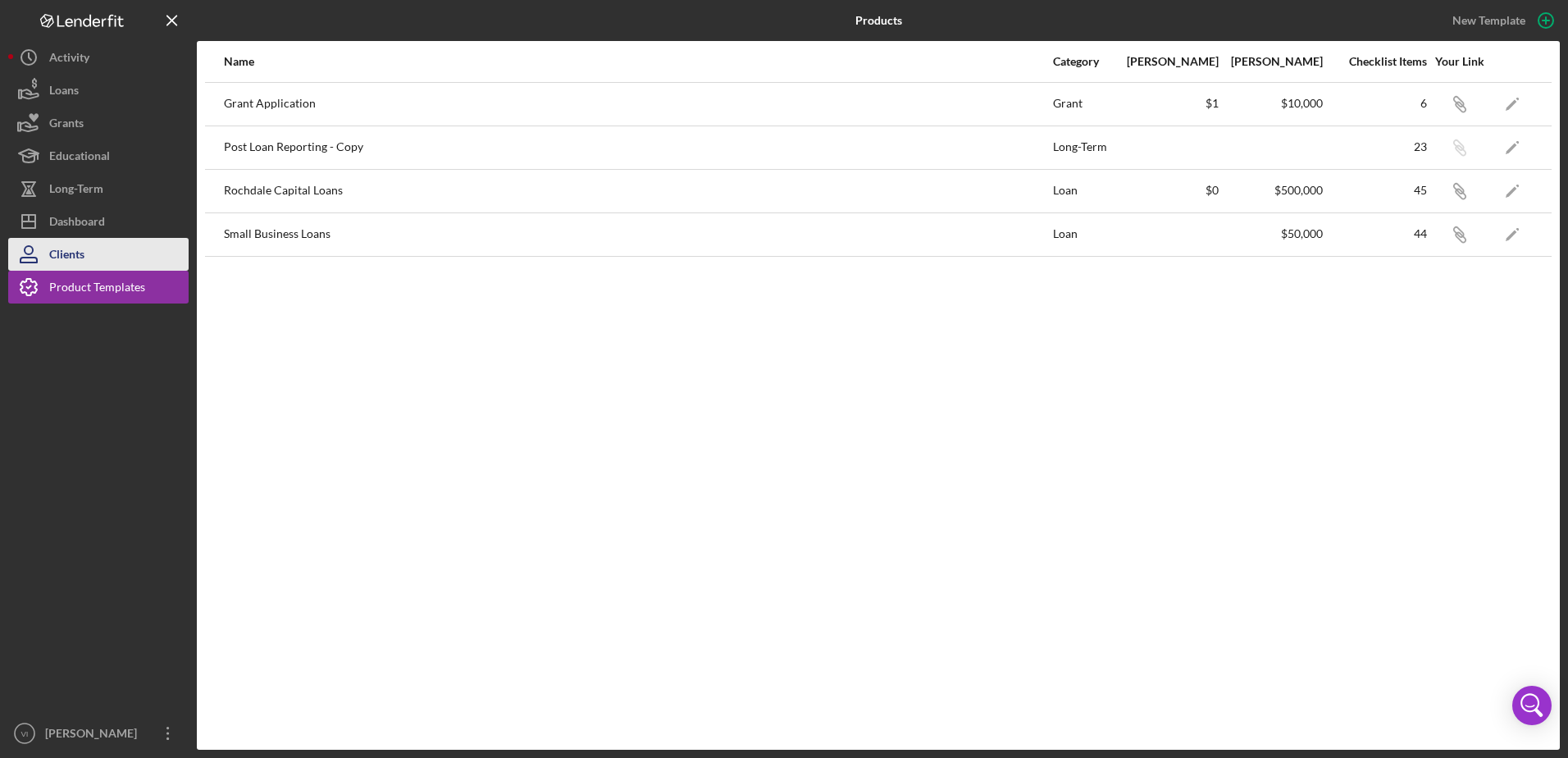
click at [106, 258] on button "Clients" at bounding box center [99, 254] width 181 height 33
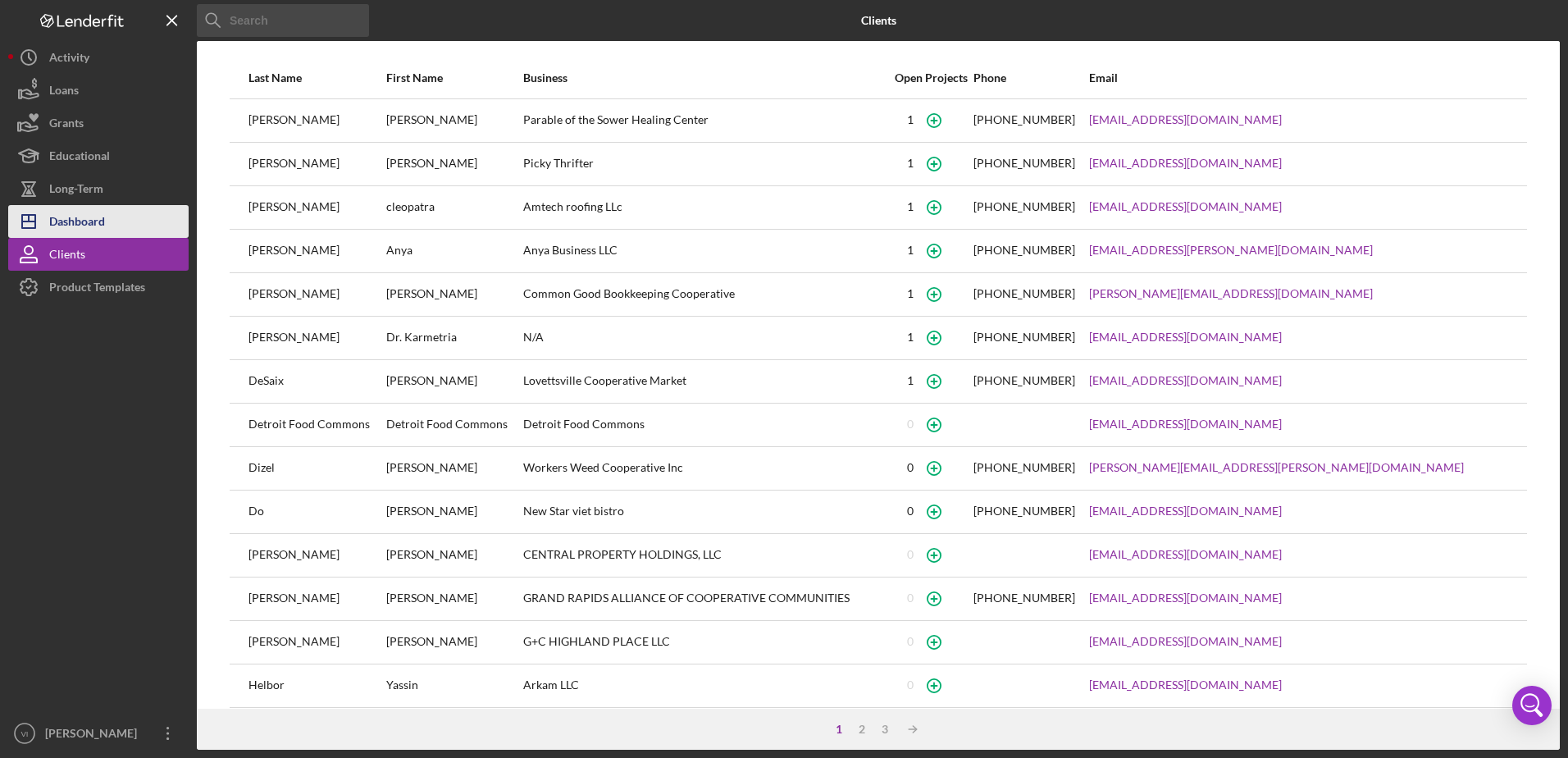
click at [103, 225] on div "Dashboard" at bounding box center [77, 223] width 56 height 37
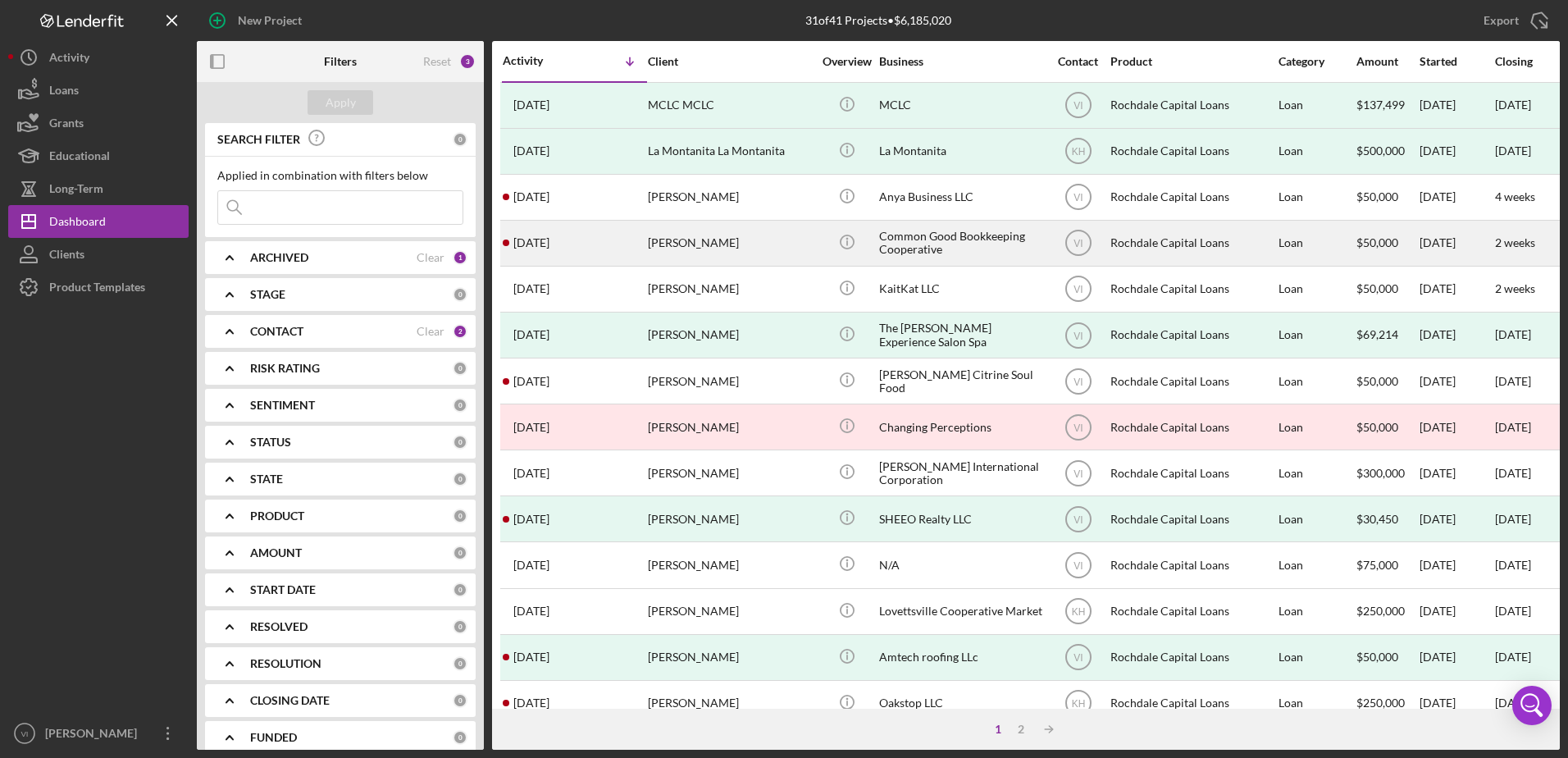
click at [801, 246] on div "[PERSON_NAME]" at bounding box center [730, 243] width 164 height 44
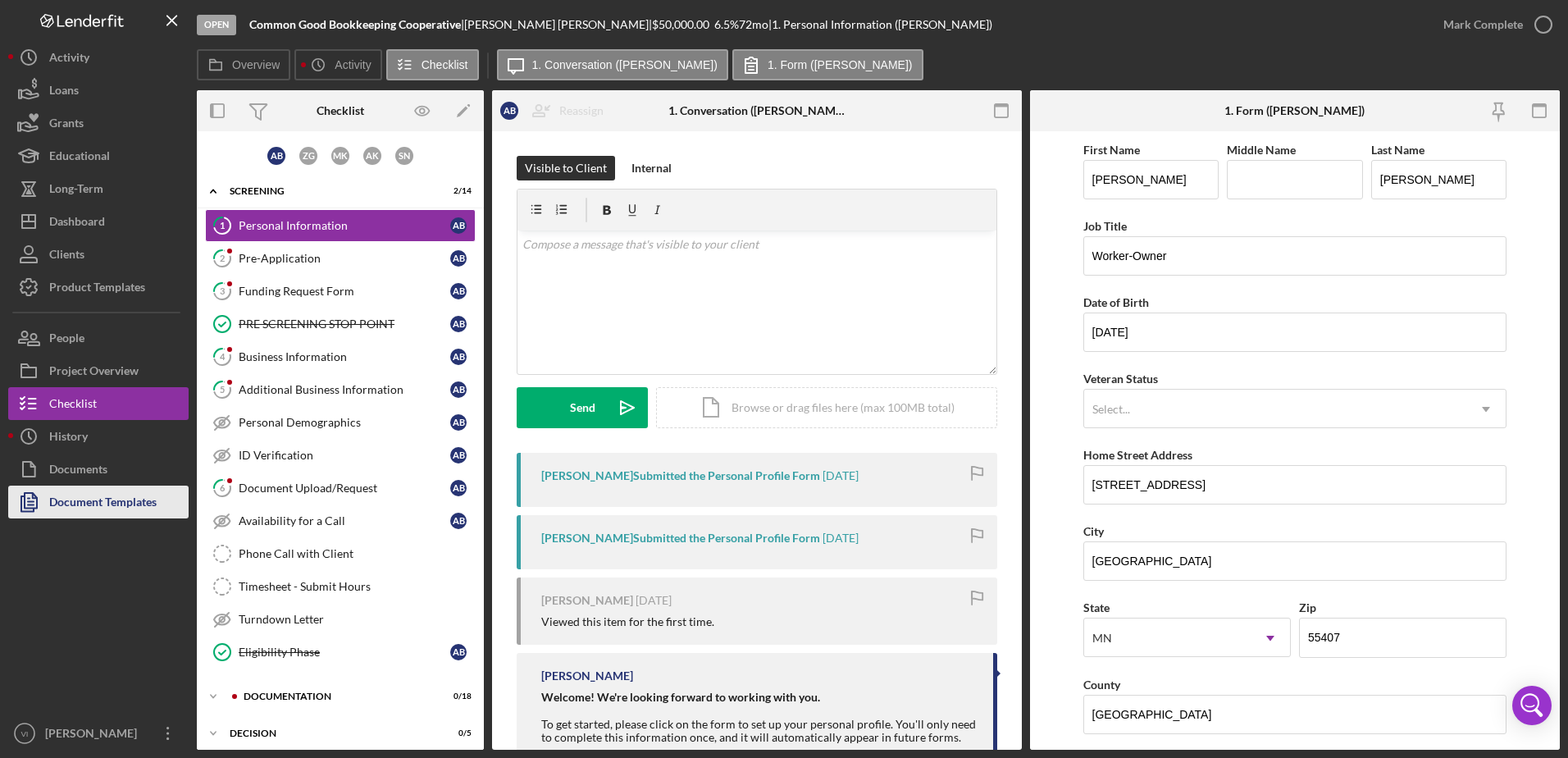
click at [123, 492] on div "Document Templates" at bounding box center [103, 504] width 107 height 37
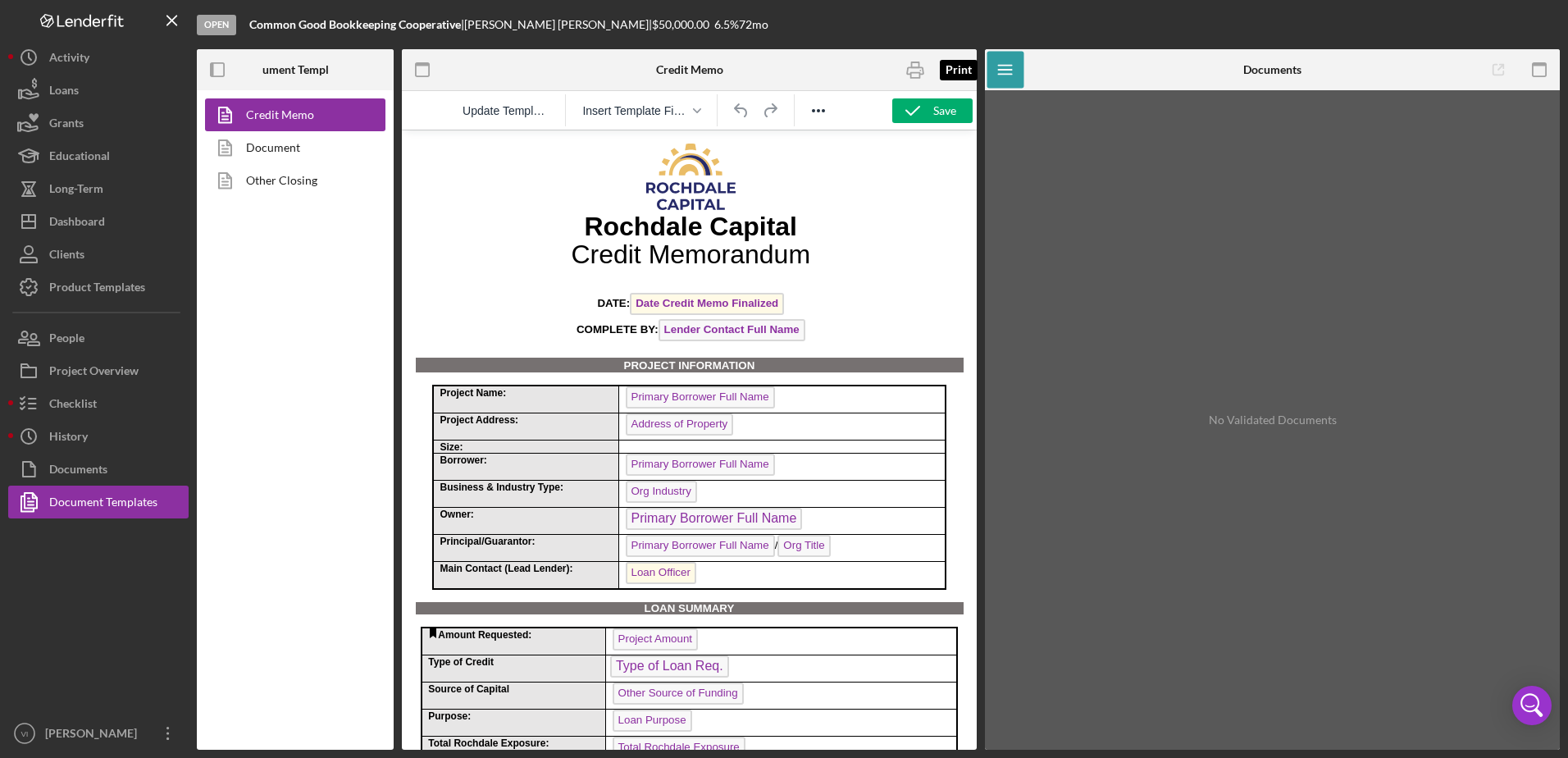
click at [921, 79] on icon "button" at bounding box center [915, 70] width 37 height 37
click at [511, 104] on span "Update Template" at bounding box center [505, 110] width 86 height 13
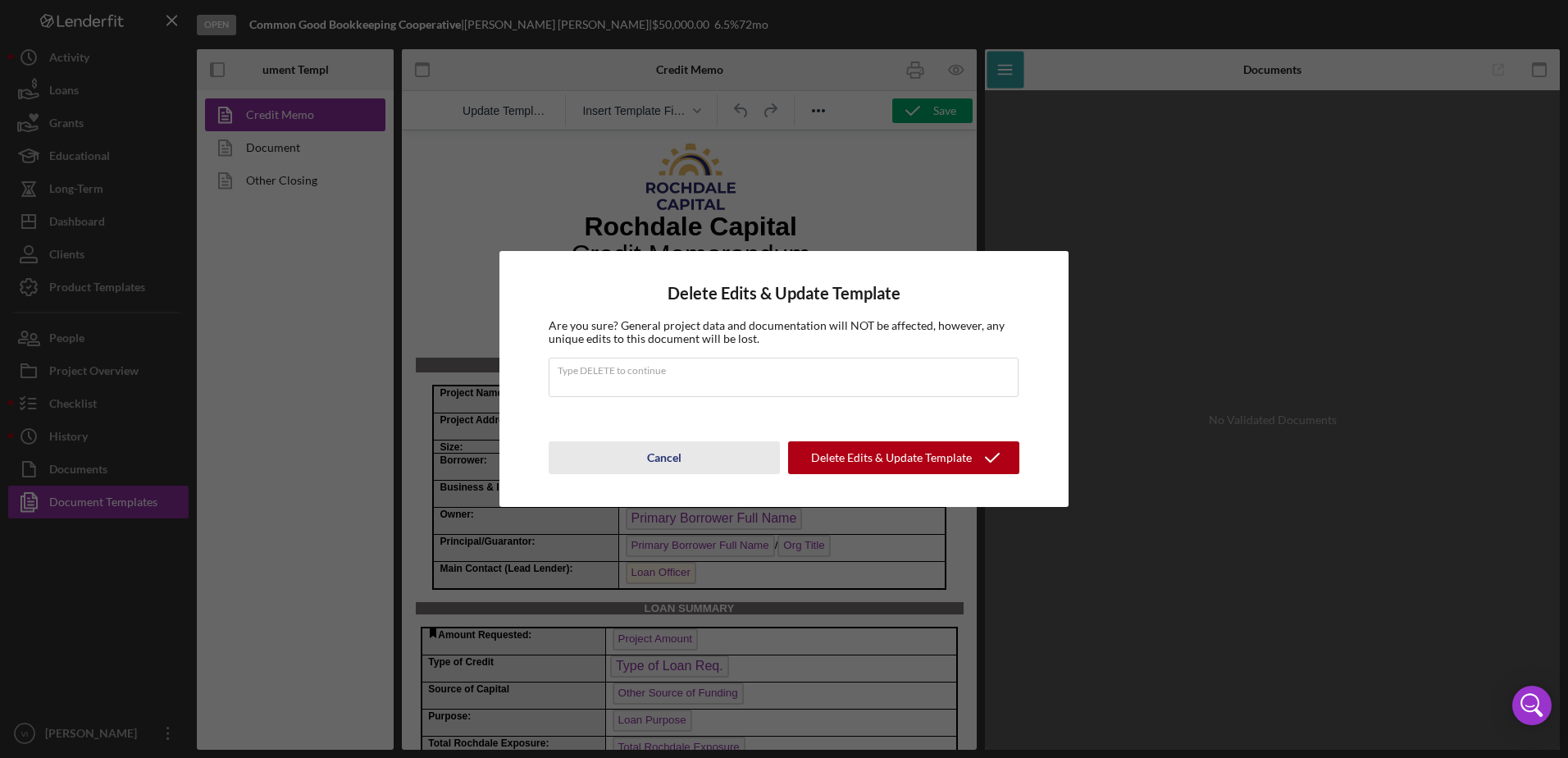
click at [690, 460] on button "Cancel" at bounding box center [664, 457] width 231 height 33
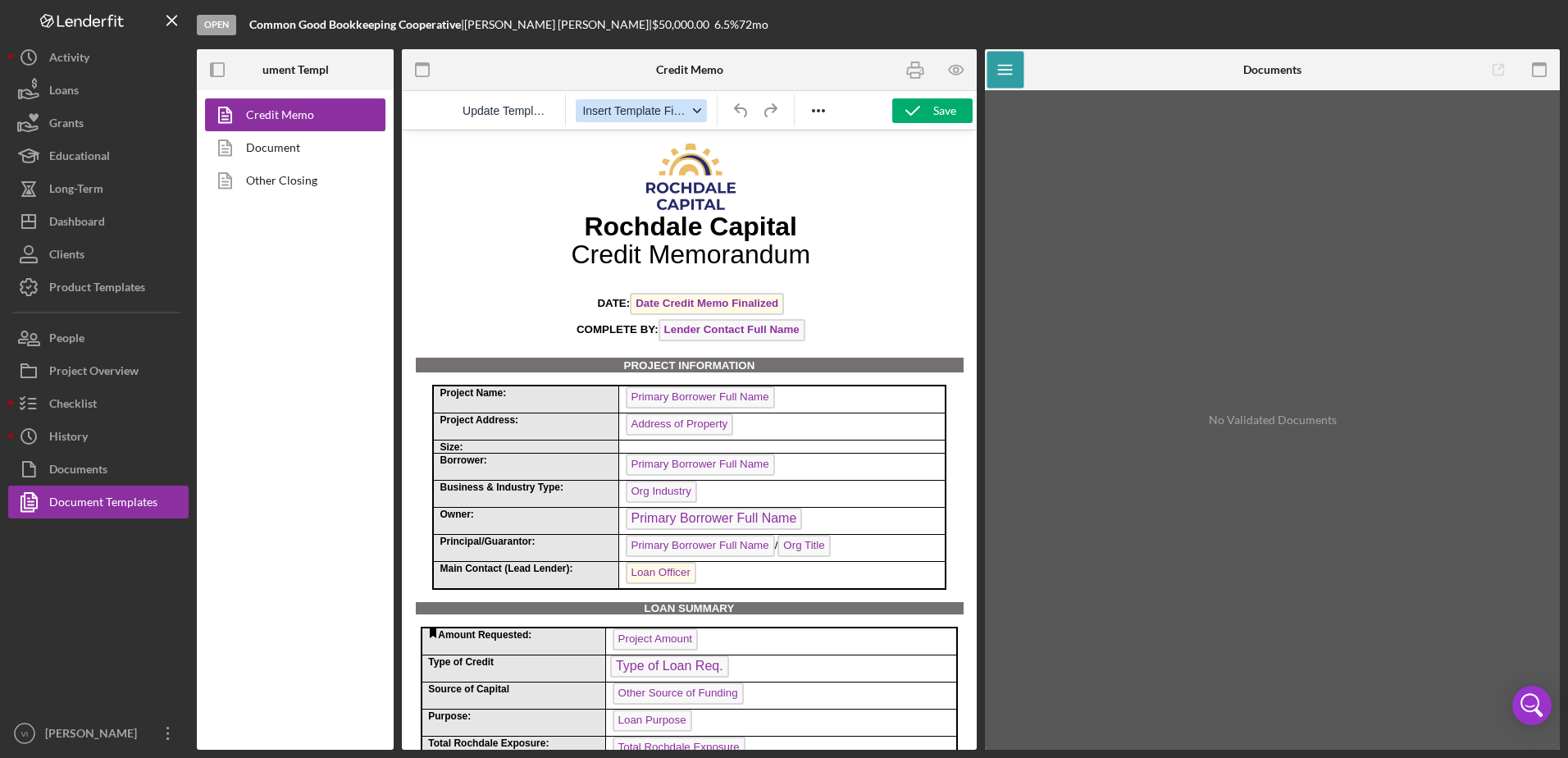
click at [676, 101] on button "Insert Template Field" at bounding box center [641, 110] width 131 height 23
click at [843, 236] on p "Rochdale Capital" at bounding box center [691, 226] width 546 height 28
click at [811, 124] on div at bounding box center [818, 110] width 48 height 32
click at [812, 120] on button "Reveal or hide additional toolbar items" at bounding box center [817, 110] width 28 height 23
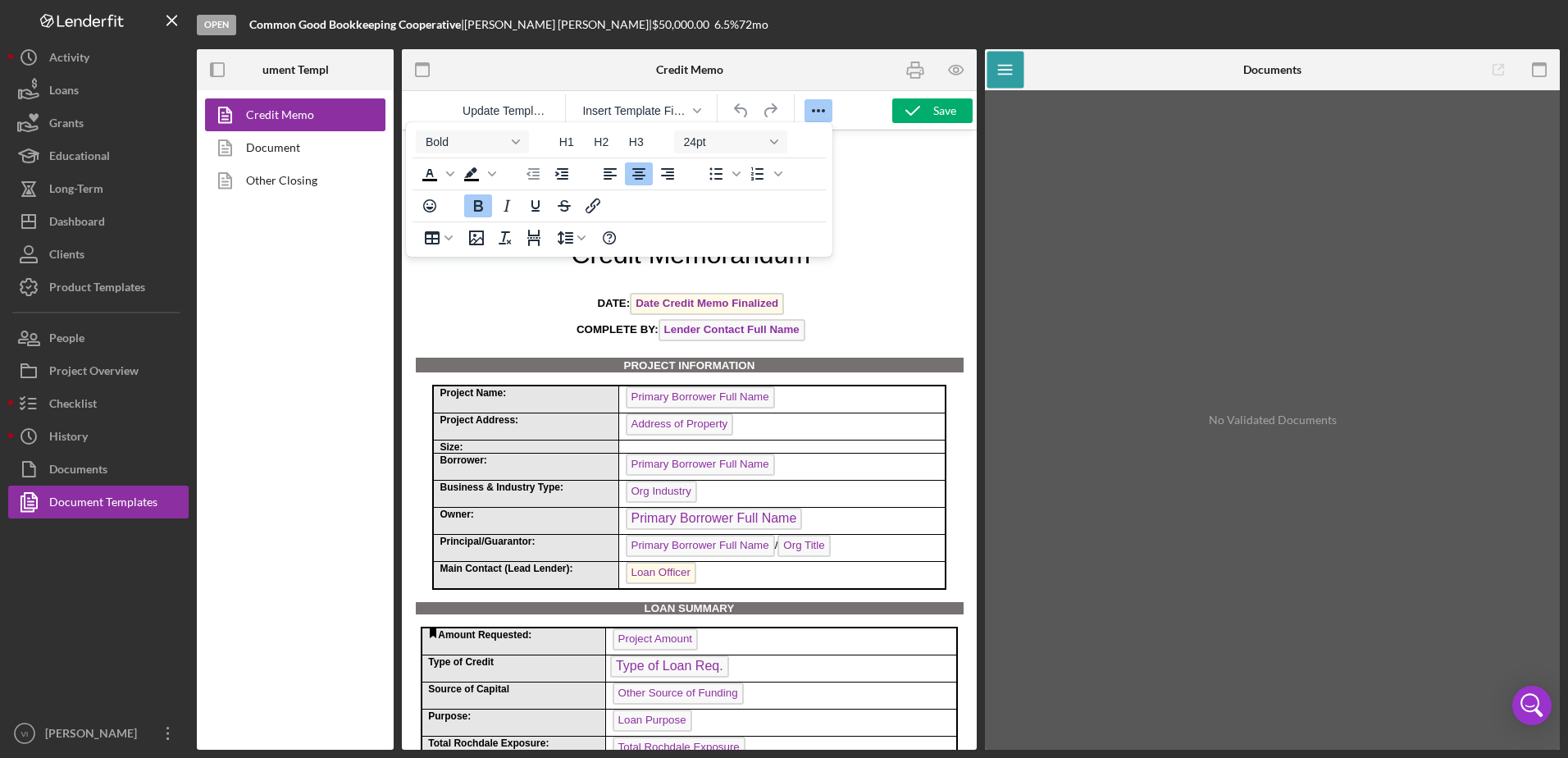
click at [815, 115] on icon "Reveal or hide additional toolbar items" at bounding box center [818, 111] width 20 height 20
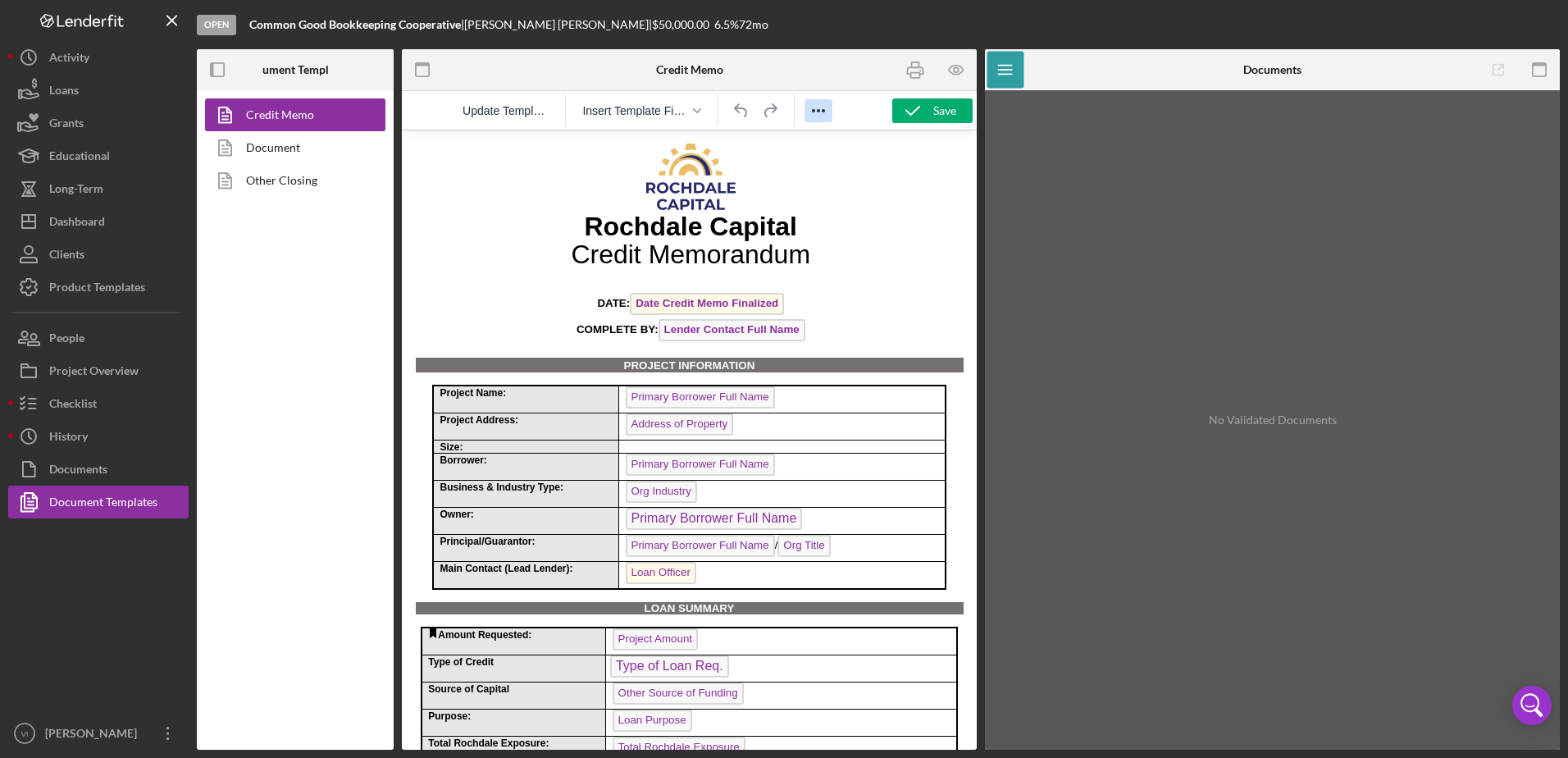
click at [815, 115] on icon "Reveal or hide additional toolbar items" at bounding box center [818, 111] width 20 height 20
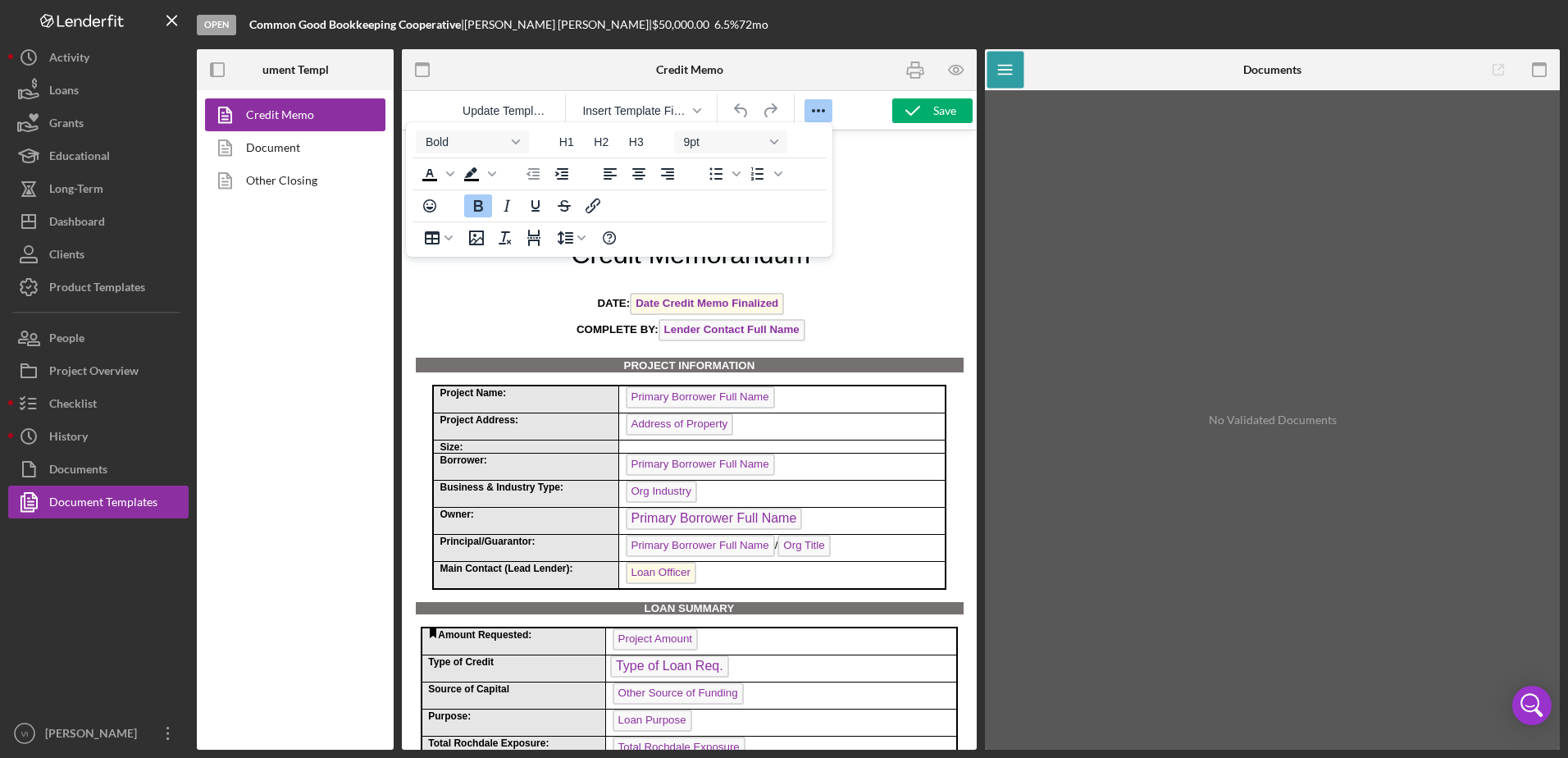
click at [509, 397] on p "Project Name:" at bounding box center [525, 392] width 173 height 13
click at [495, 395] on span "Project Name:" at bounding box center [472, 393] width 66 height 12
click at [485, 397] on span "Project Name:" at bounding box center [472, 393] width 66 height 12
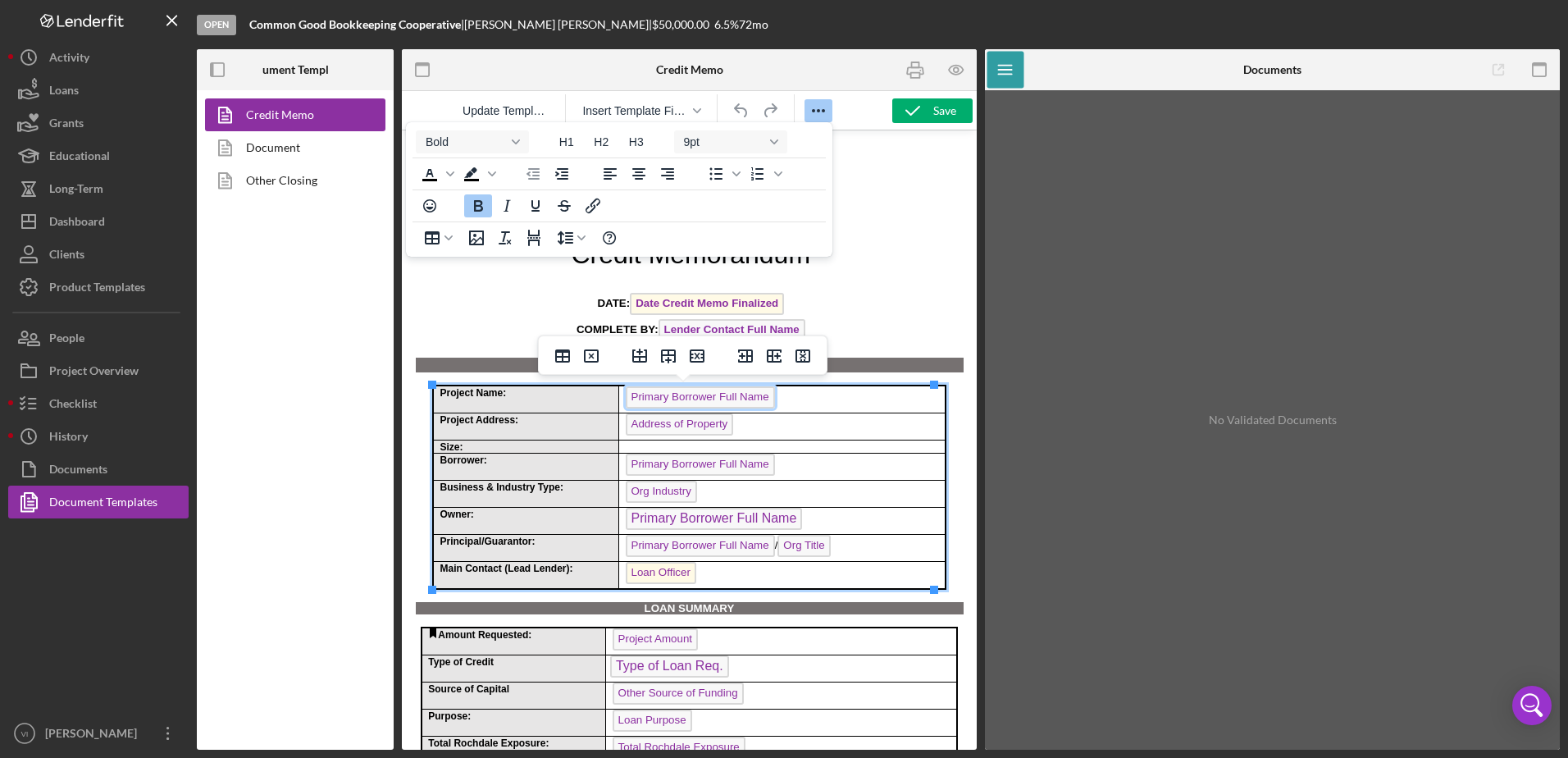
click at [688, 403] on span "Primary Borrower Full Name" at bounding box center [700, 397] width 149 height 22
click at [537, 399] on td "Project Name:" at bounding box center [525, 399] width 186 height 28
click at [558, 436] on td "Project Address:" at bounding box center [525, 427] width 186 height 27
click at [886, 287] on p "Rich Text Area. Press ALT-0 for help." at bounding box center [691, 286] width 546 height 13
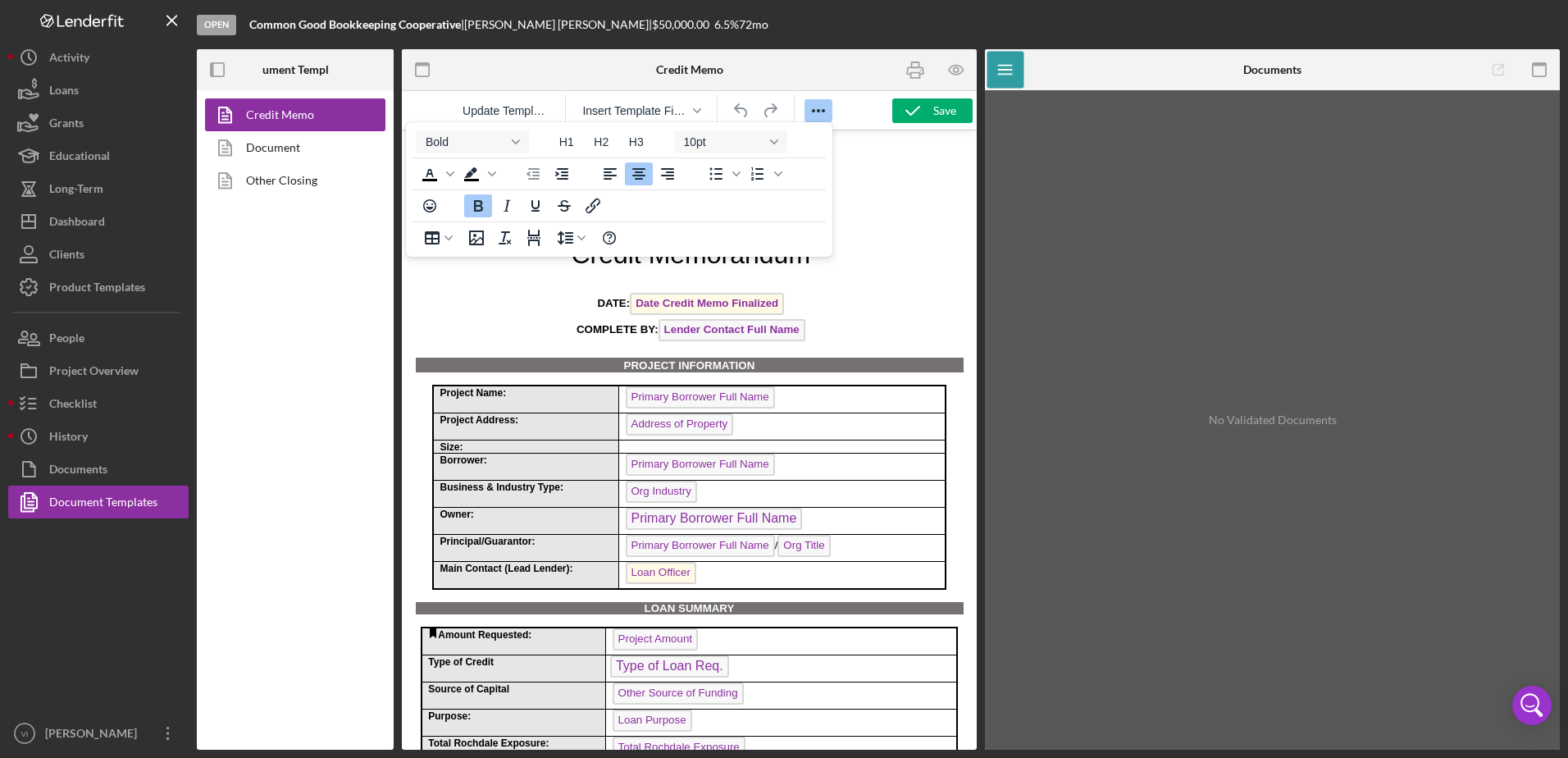
click at [905, 215] on p "Rochdale Capital" at bounding box center [691, 226] width 546 height 28
click at [825, 111] on icon "Reveal or hide additional toolbar items" at bounding box center [818, 111] width 20 height 20
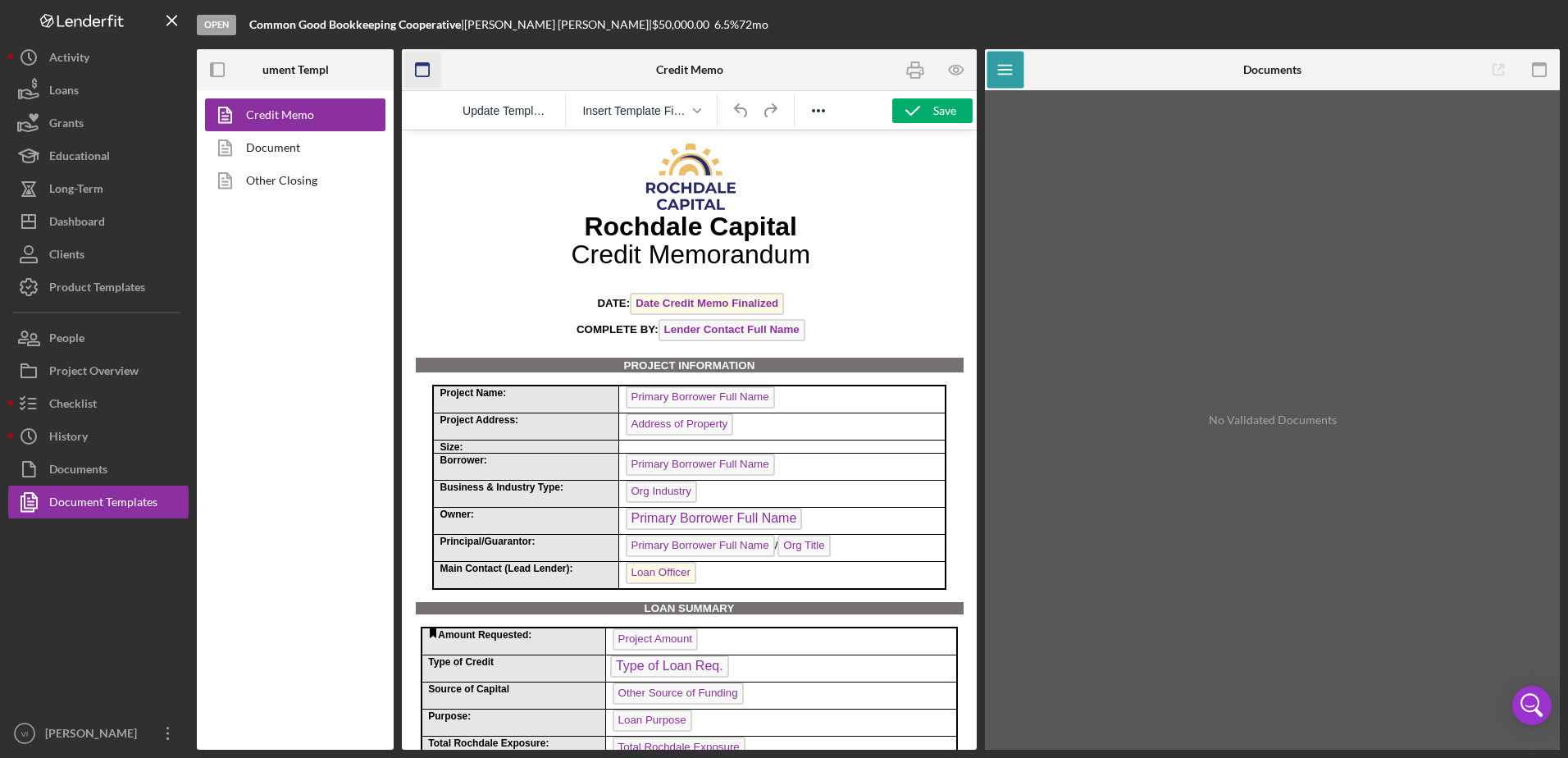
click at [425, 75] on icon "button" at bounding box center [423, 70] width 37 height 37
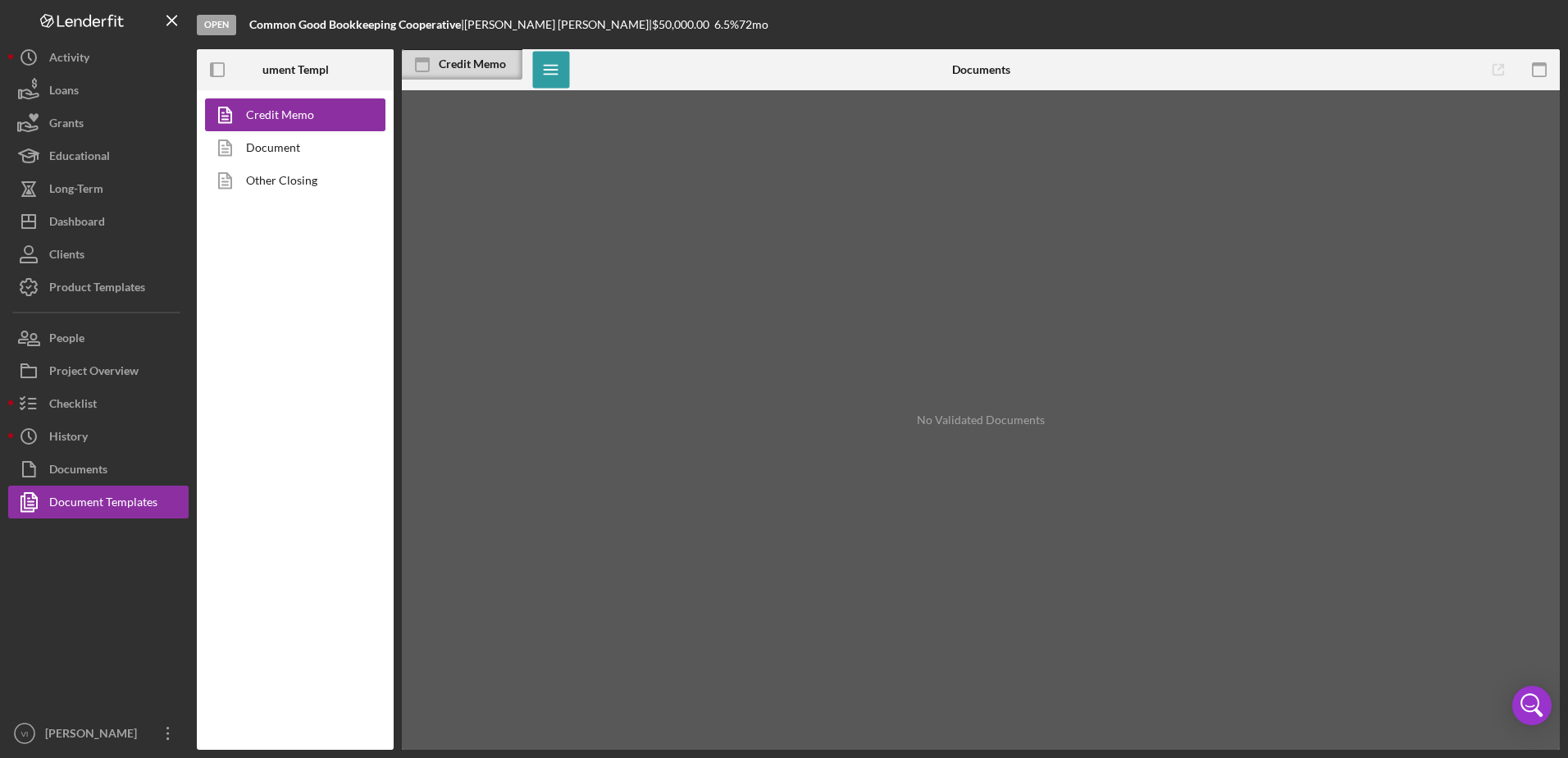
click at [425, 75] on icon at bounding box center [422, 64] width 41 height 41
